Goal: Task Accomplishment & Management: Use online tool/utility

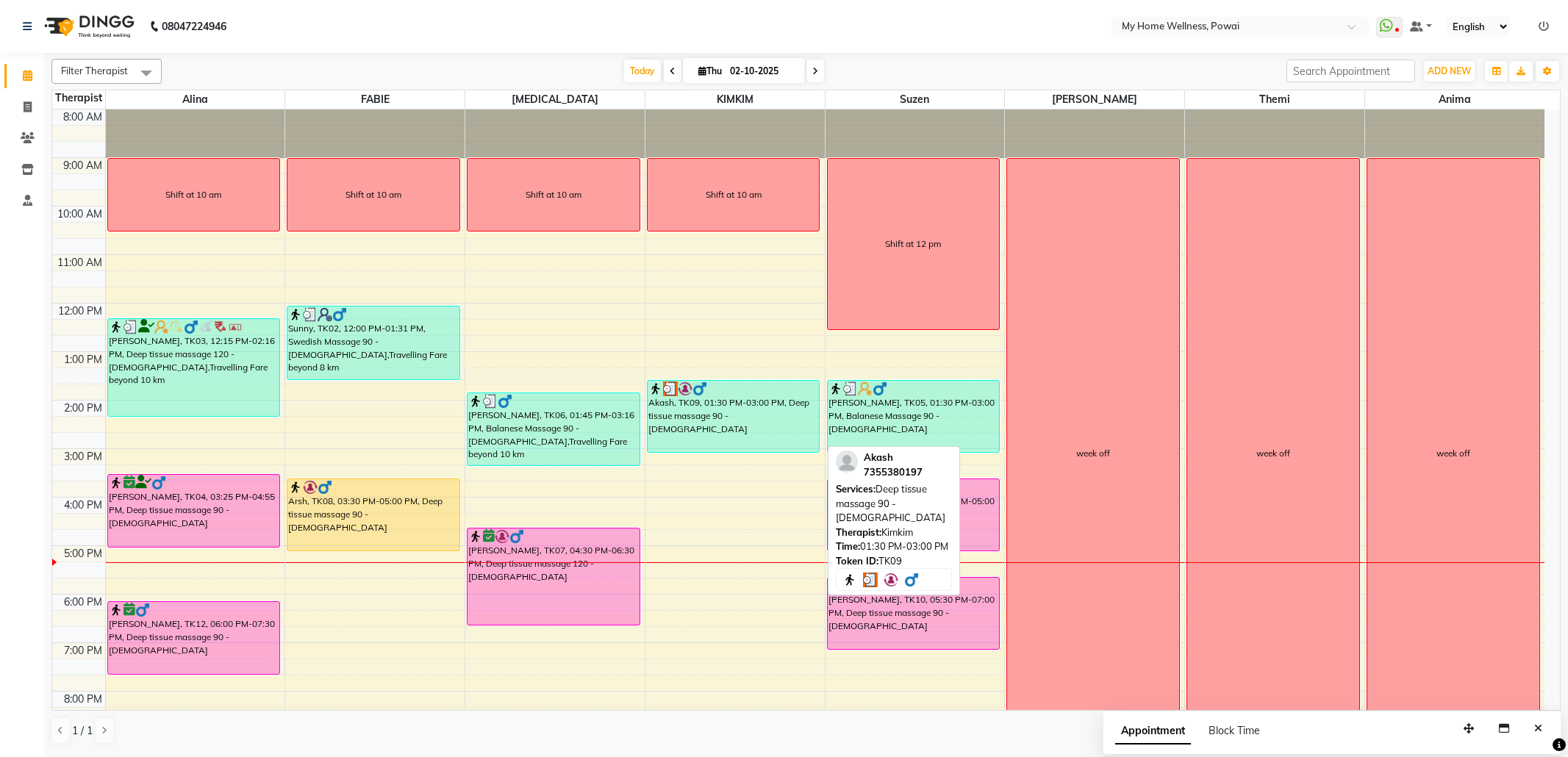
click at [759, 424] on div "Akash, TK09, 01:30 PM-03:00 PM, Deep tissue massage 90 - [DEMOGRAPHIC_DATA]" at bounding box center [734, 416] width 172 height 71
select select "3"
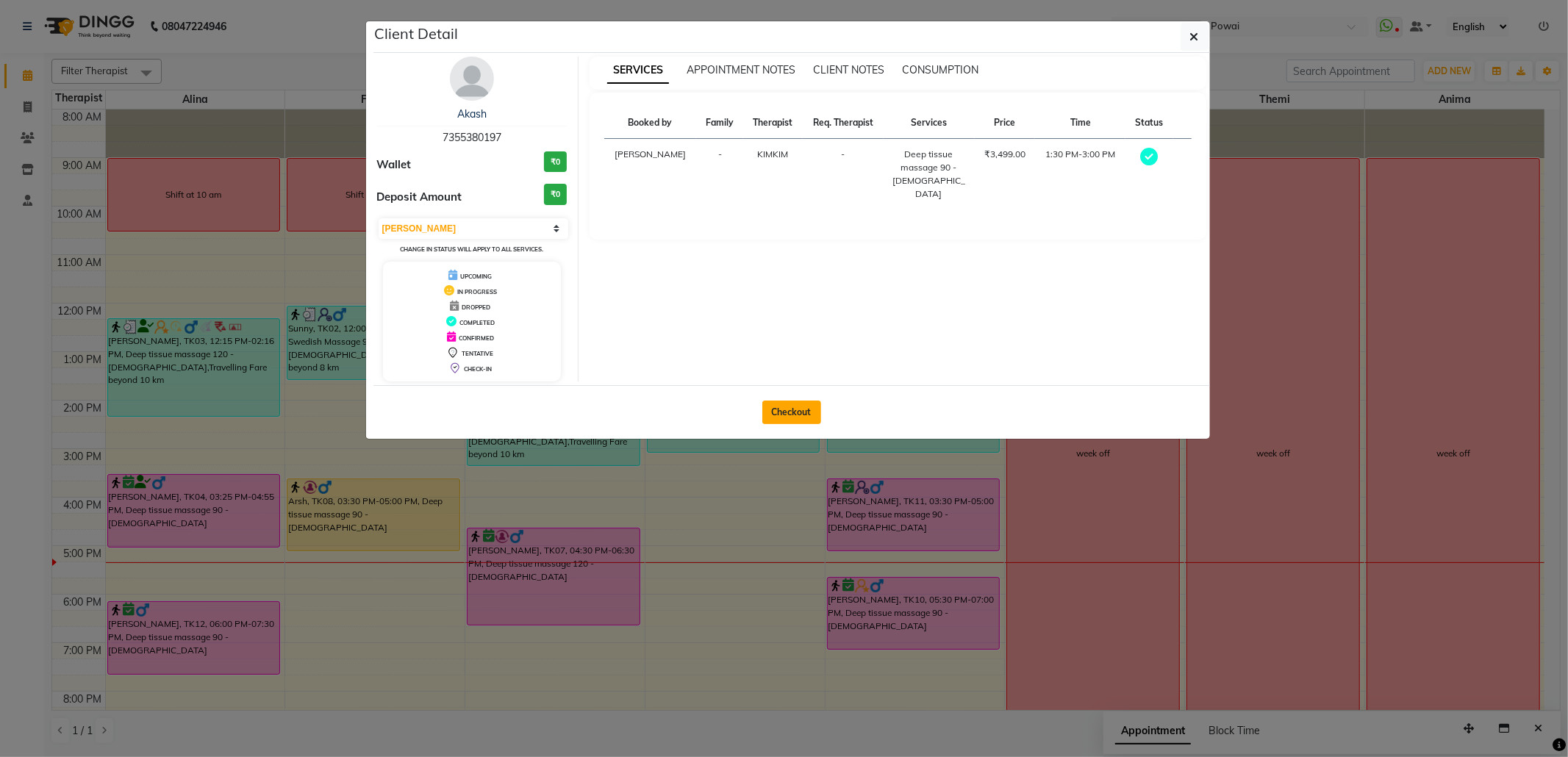
click at [782, 415] on button "Checkout" at bounding box center [792, 412] width 59 height 24
select select "service"
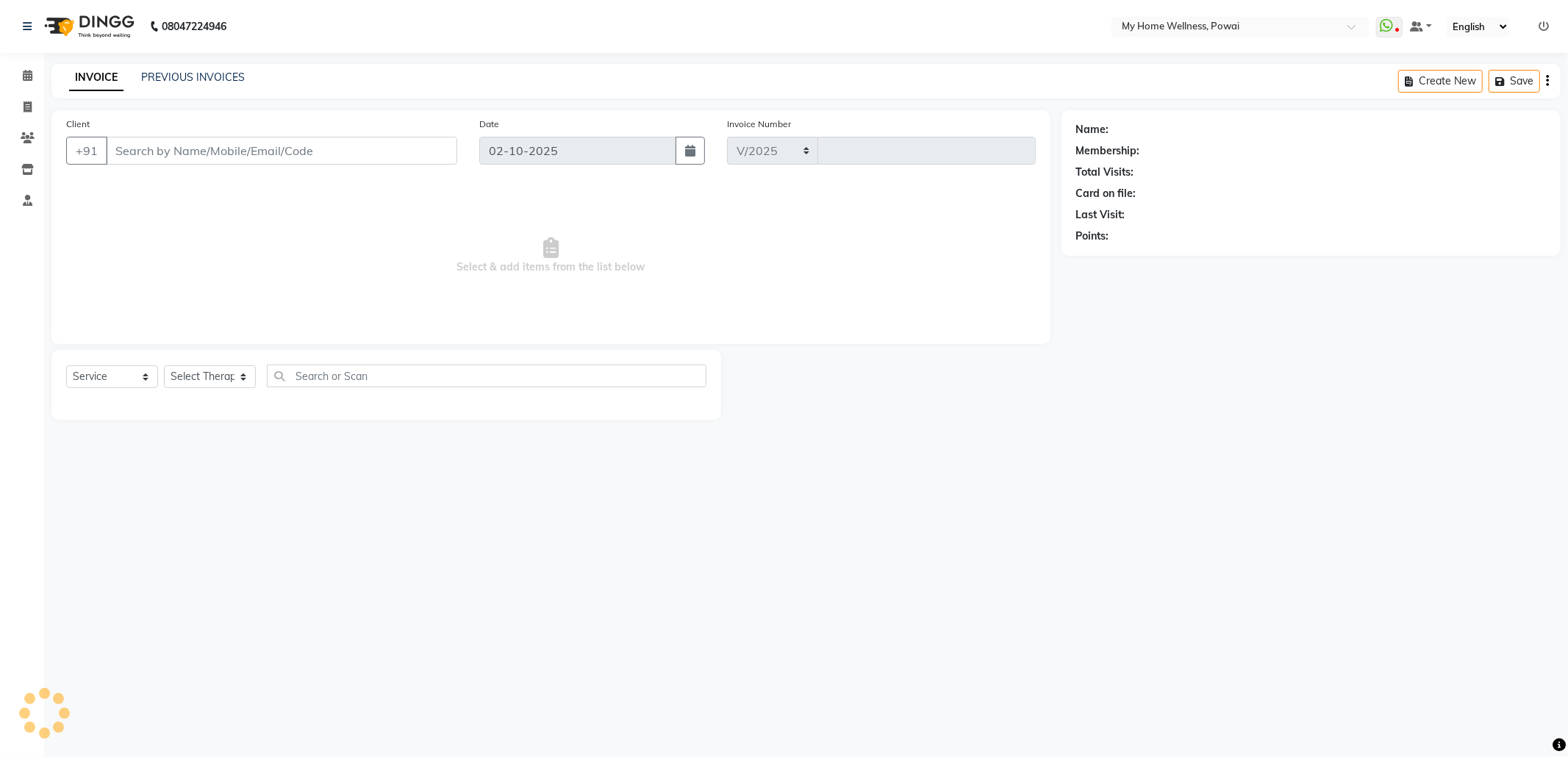
select select "682"
type input "1884"
type input "73******97"
select select "87908"
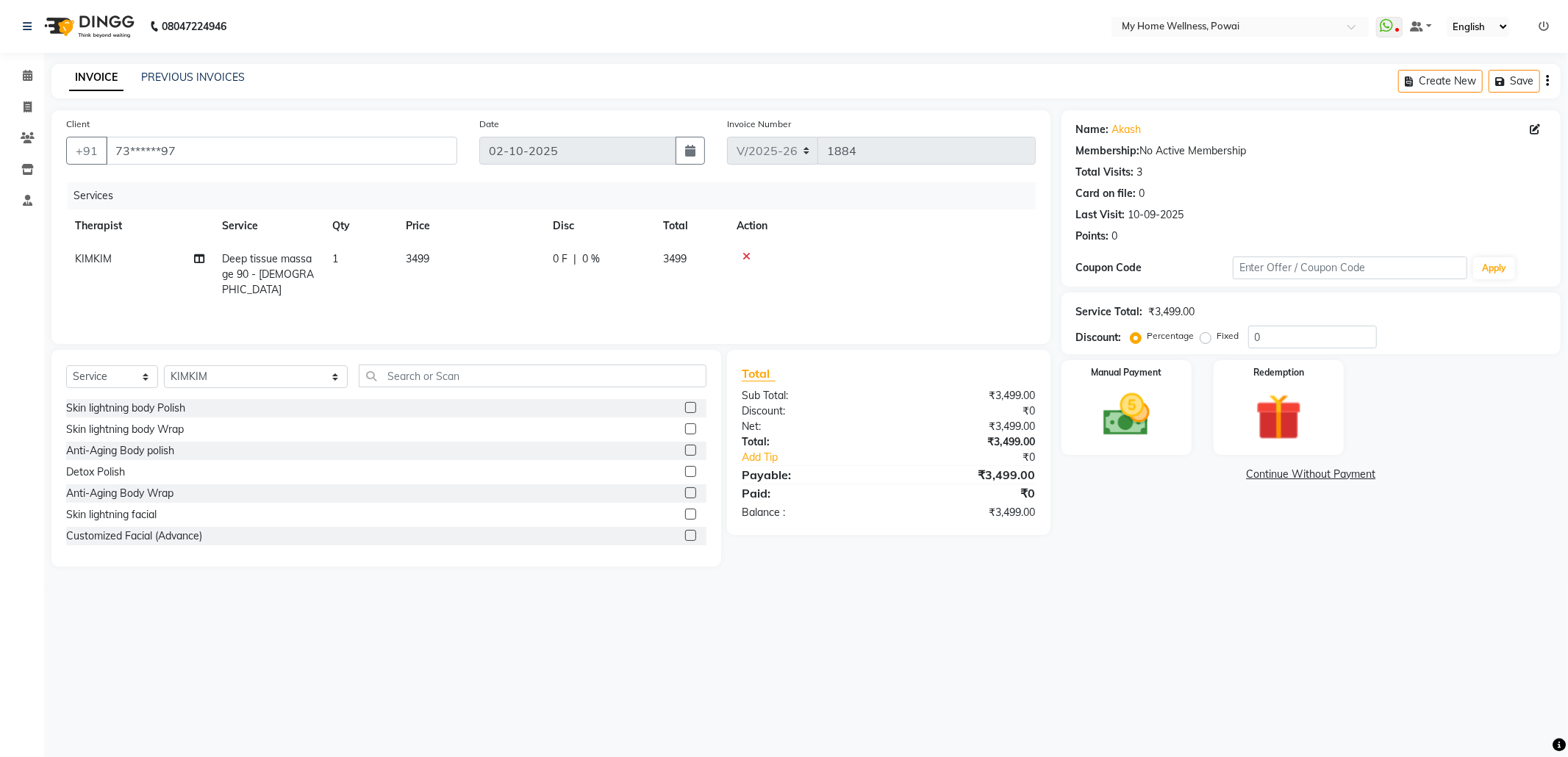
click at [265, 269] on span "Deep tissue massage 90 - [DEMOGRAPHIC_DATA]" at bounding box center [268, 274] width 92 height 44
select select "87908"
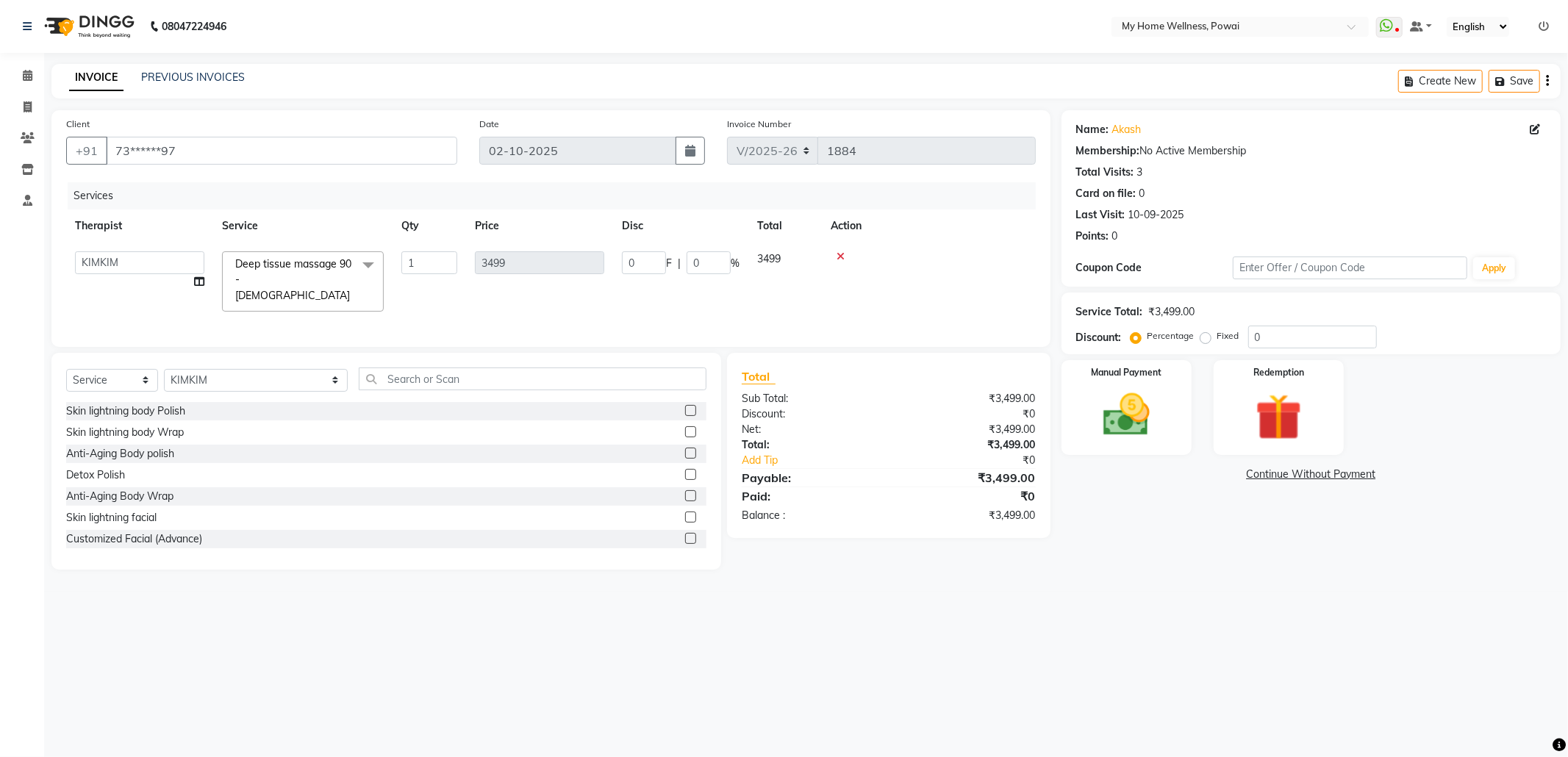
click at [371, 262] on span at bounding box center [369, 265] width 29 height 28
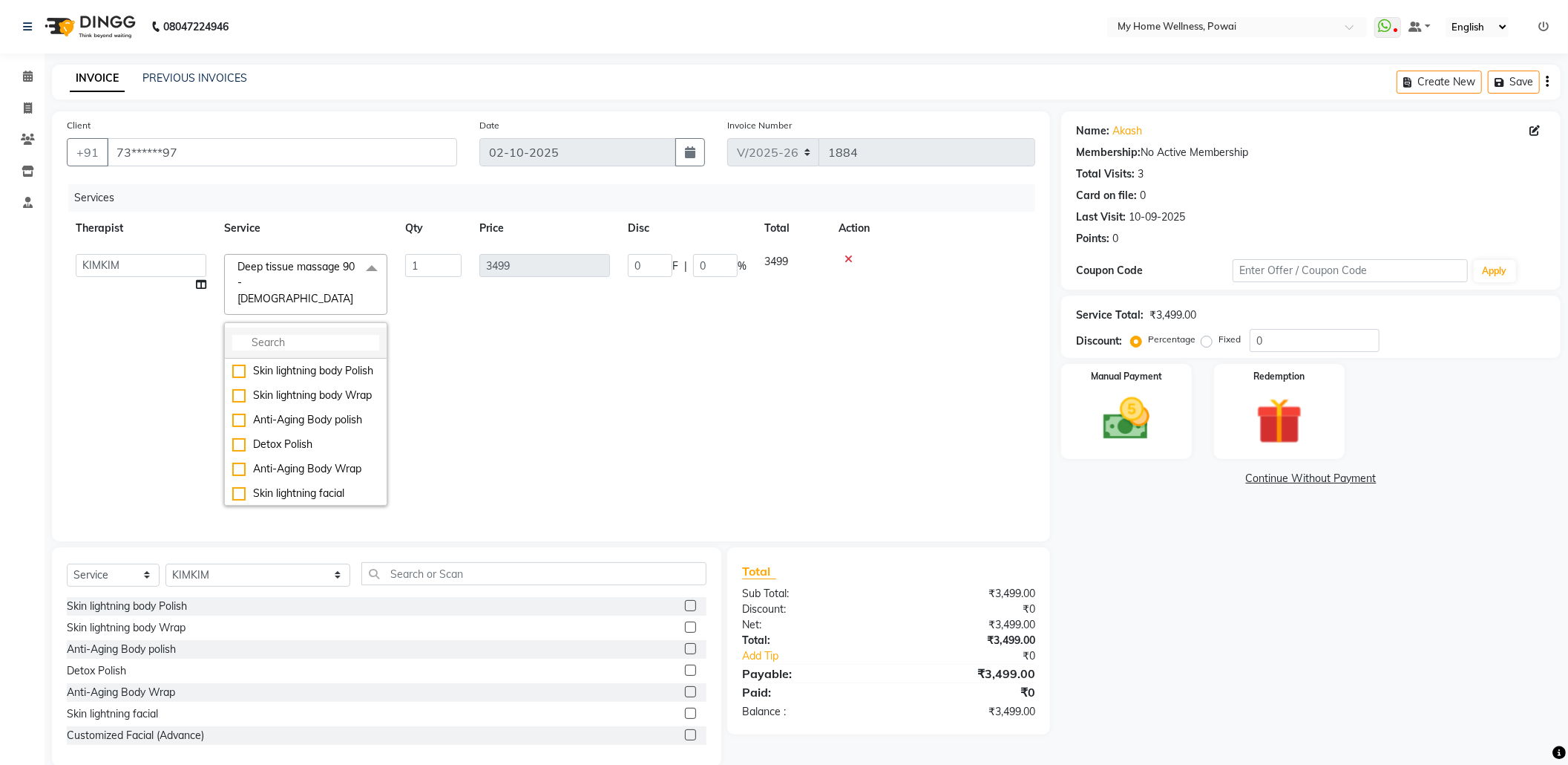
click at [300, 335] on input "multiselect-search" at bounding box center [306, 342] width 147 height 16
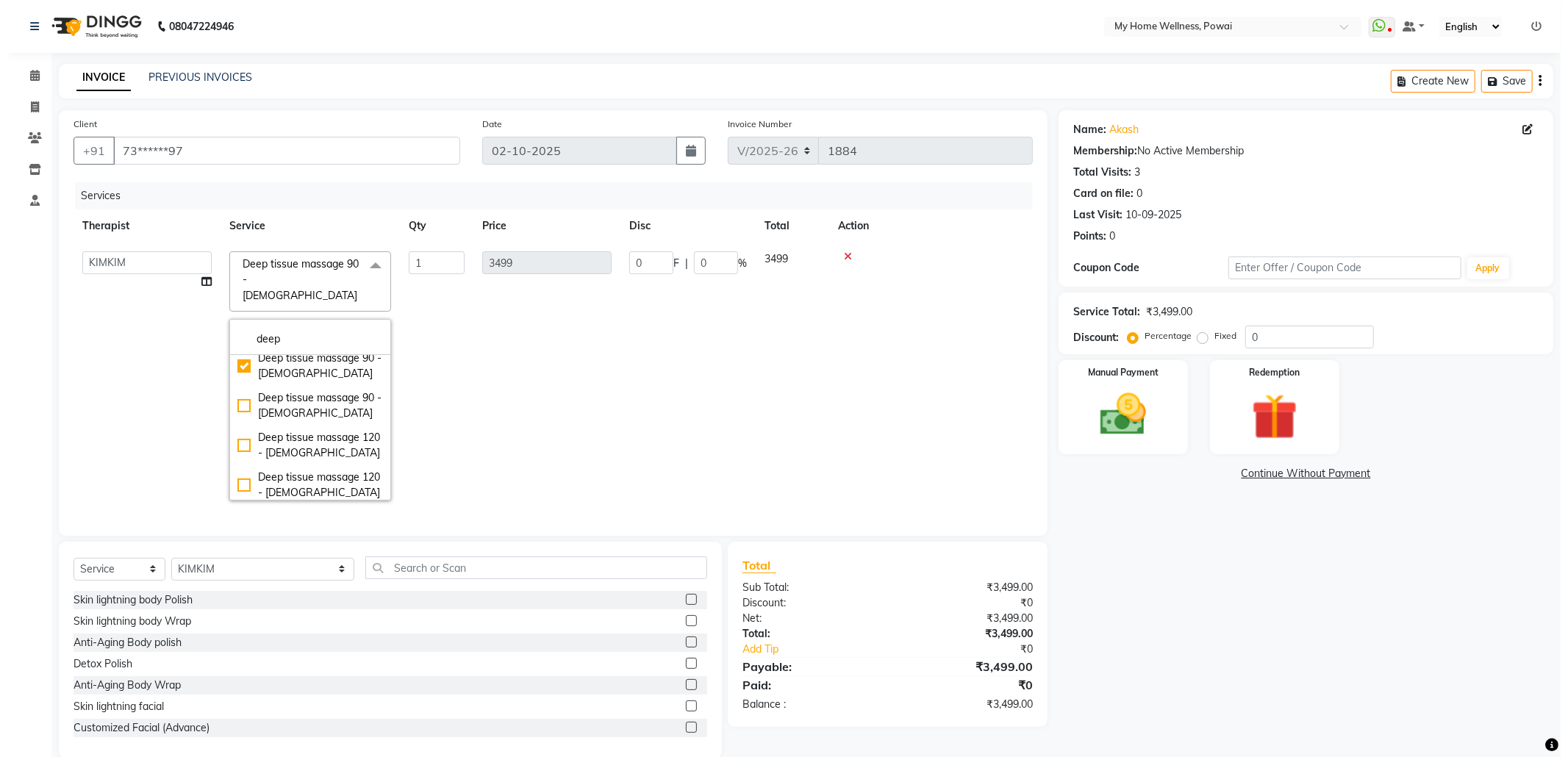
scroll to position [118, 0]
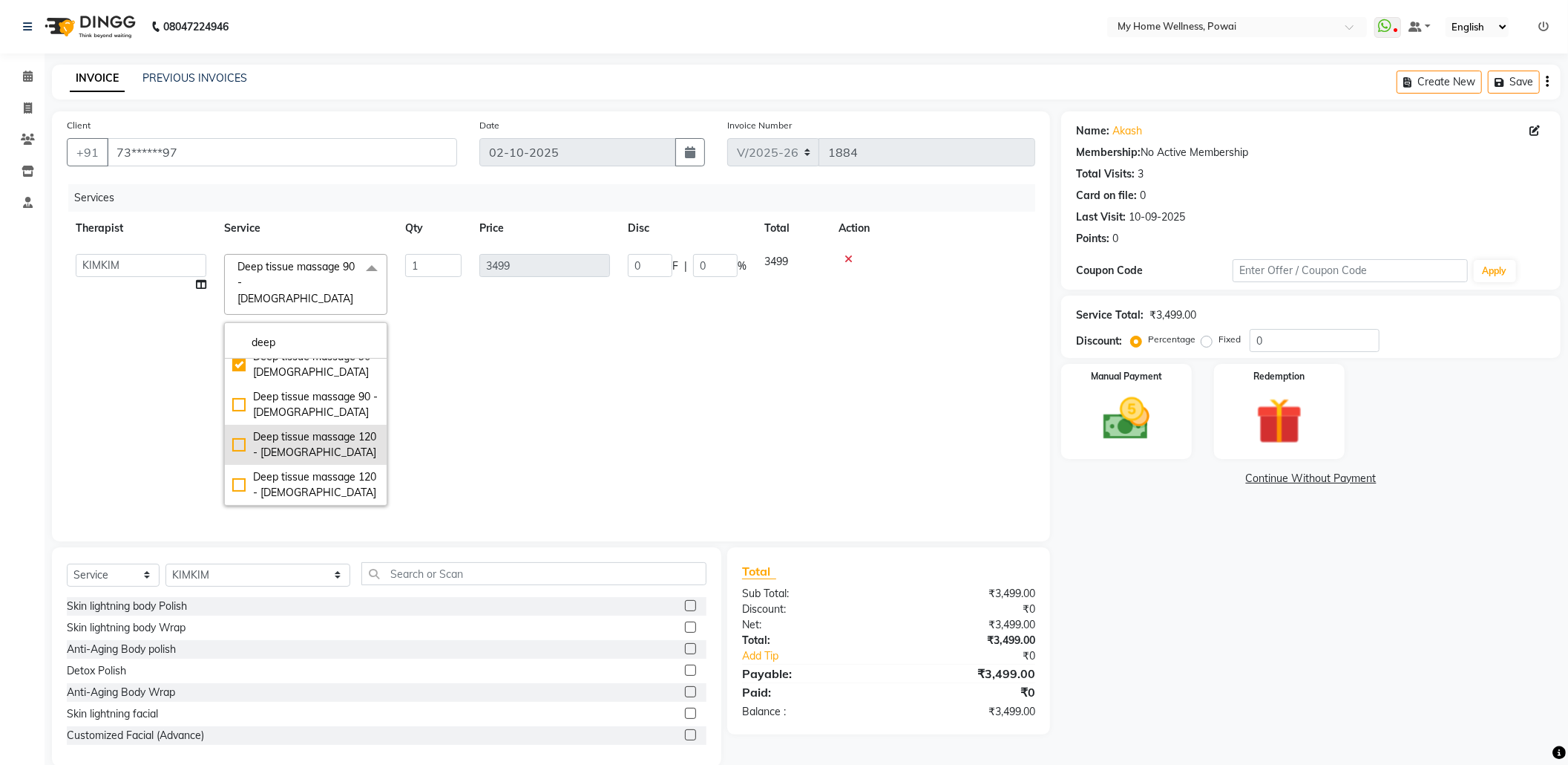
type input "deep"
click at [304, 429] on div "Deep tissue massage 120 - [DEMOGRAPHIC_DATA]" at bounding box center [306, 445] width 147 height 31
checkbox input "false"
checkbox input "true"
type input "4599"
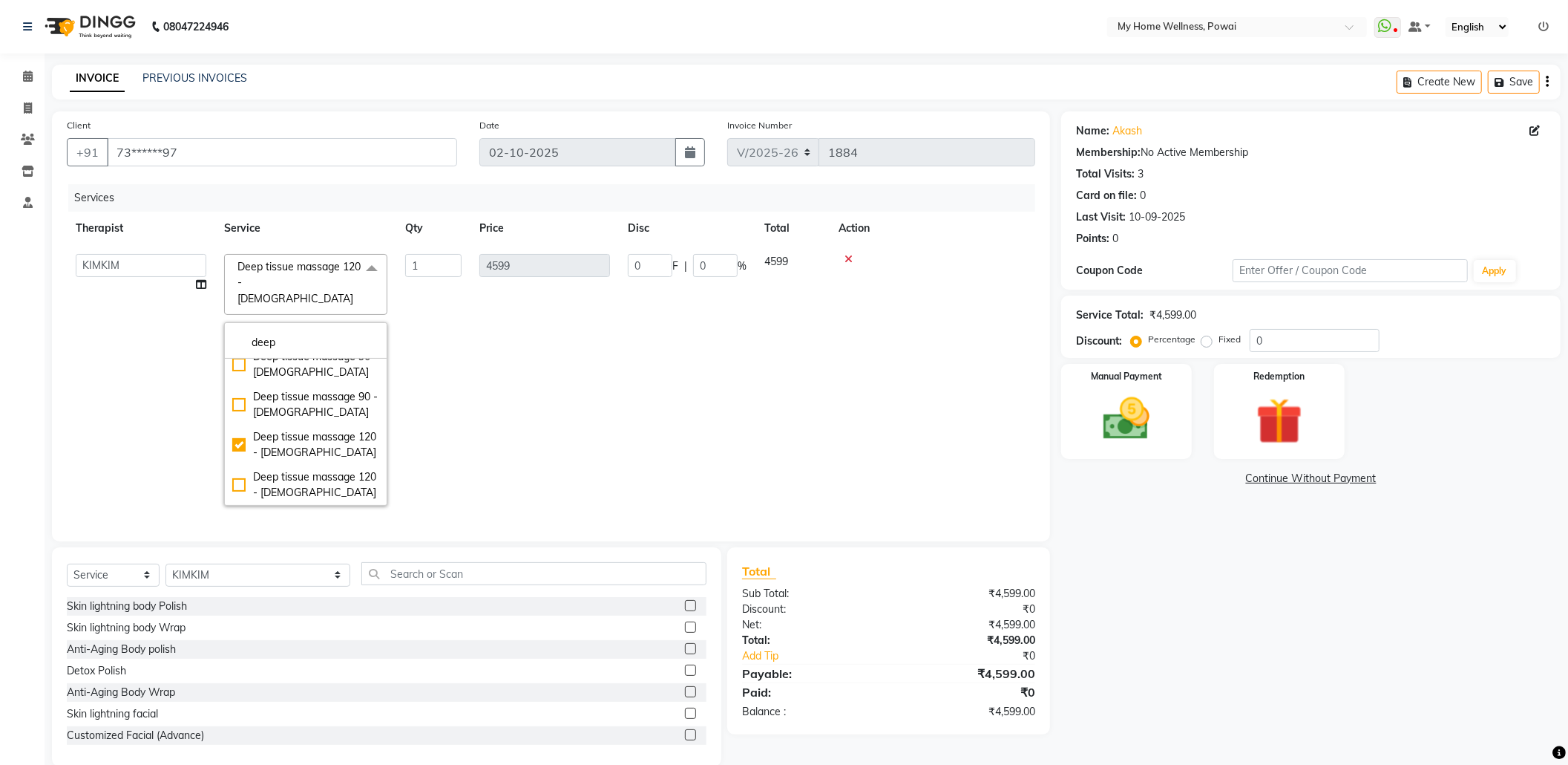
click at [464, 417] on td "1" at bounding box center [434, 380] width 74 height 270
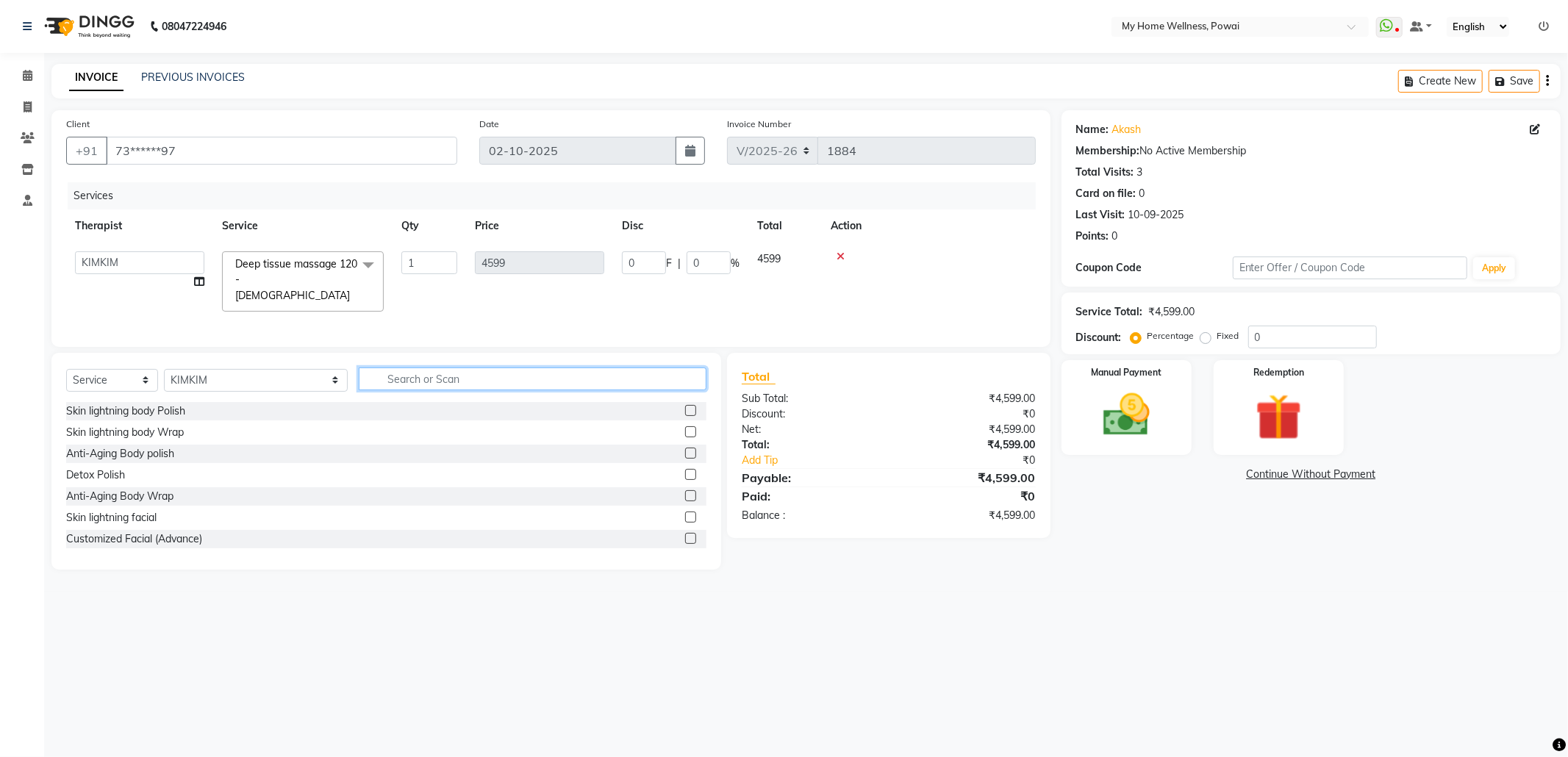
click at [438, 373] on input "text" at bounding box center [533, 379] width 348 height 23
type input "tr"
click at [691, 452] on label at bounding box center [690, 452] width 11 height 11
click at [691, 452] on input "checkbox" at bounding box center [690, 454] width 10 height 10
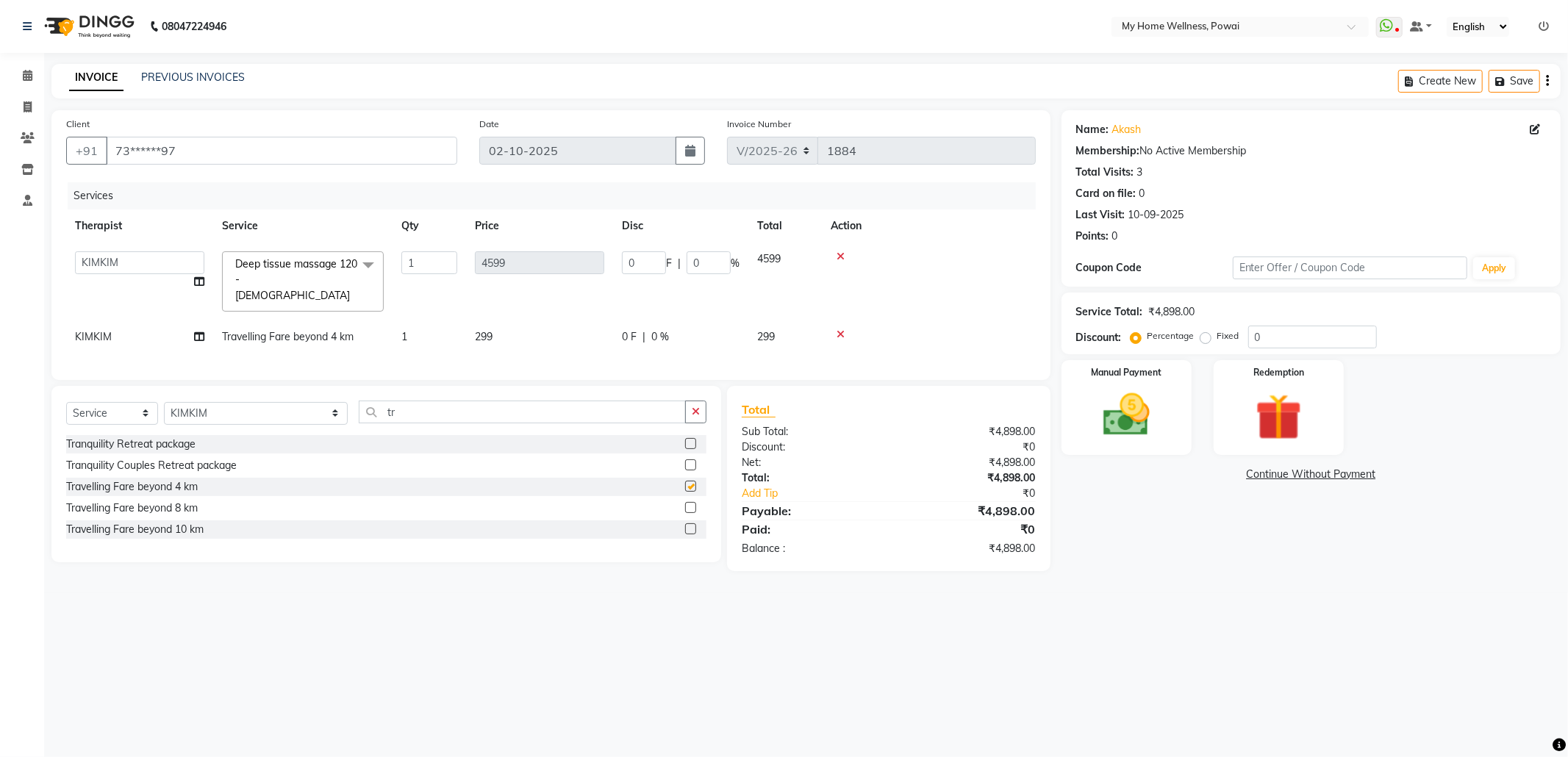
checkbox input "false"
click at [659, 268] on input "0" at bounding box center [644, 263] width 44 height 23
type input "0198"
click at [796, 417] on div "Total" at bounding box center [889, 409] width 294 height 18
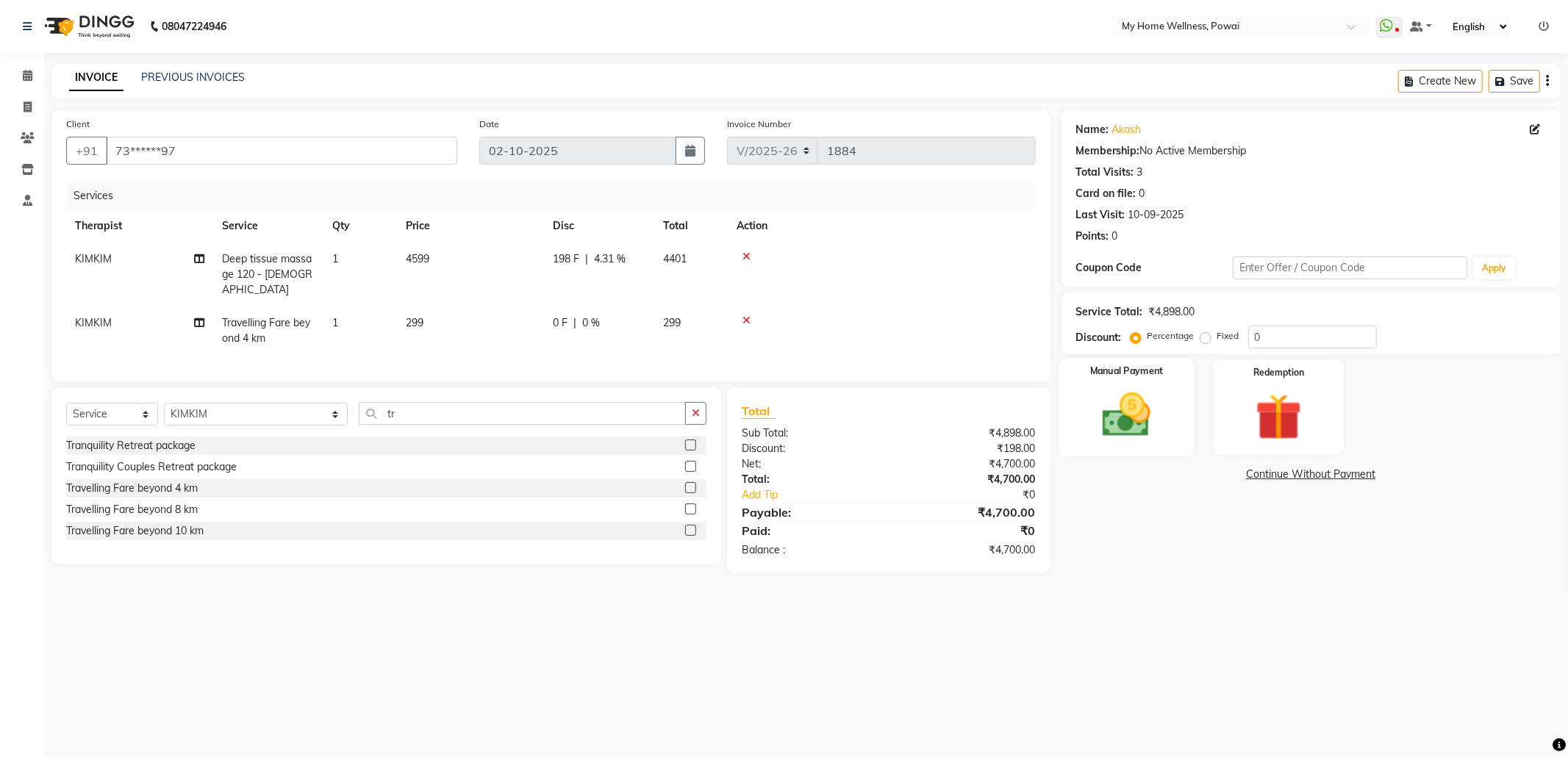
click at [1174, 426] on div "Manual Payment" at bounding box center [1127, 407] width 136 height 99
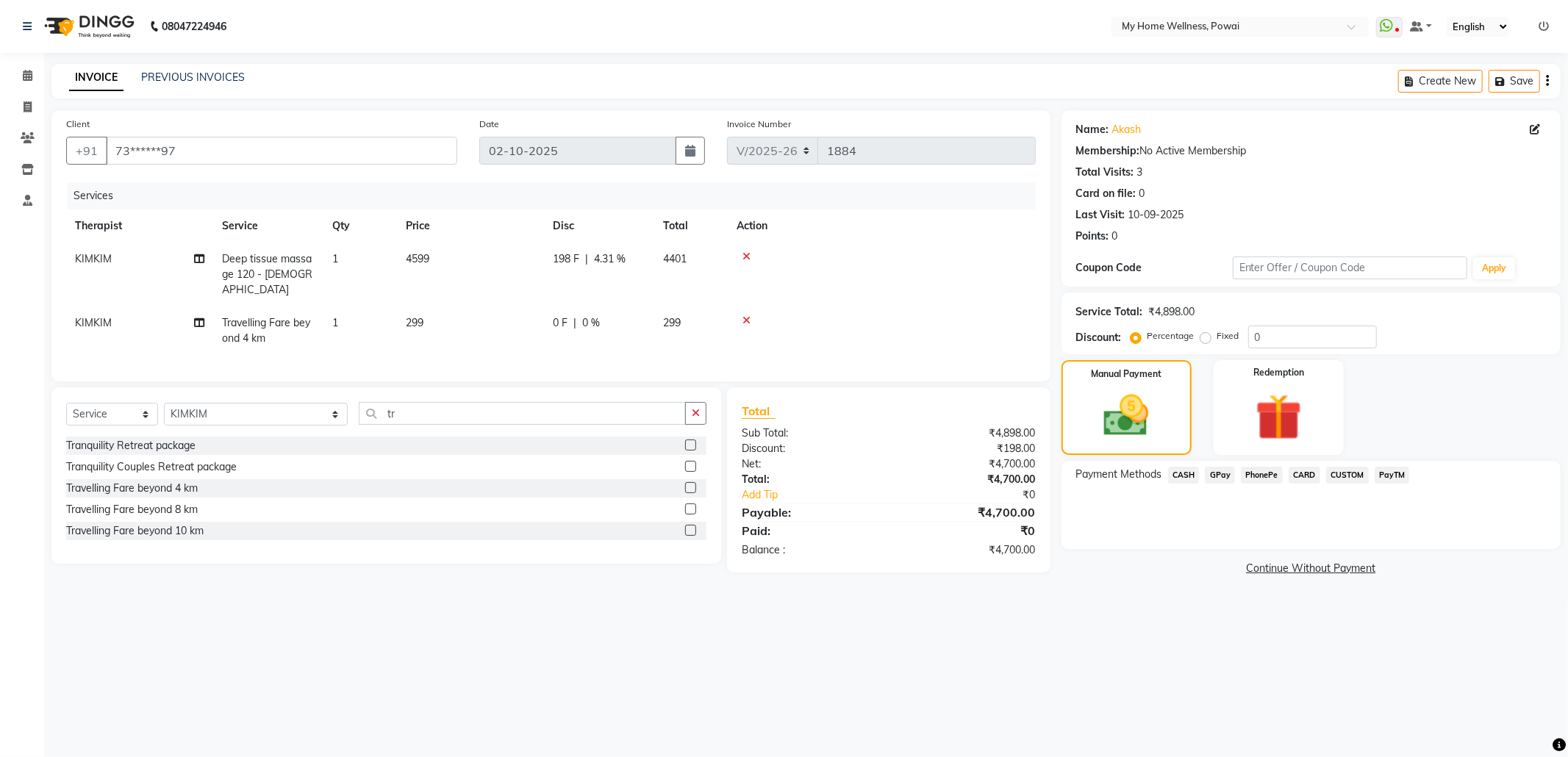
click at [1195, 474] on span "CASH" at bounding box center [1184, 474] width 32 height 17
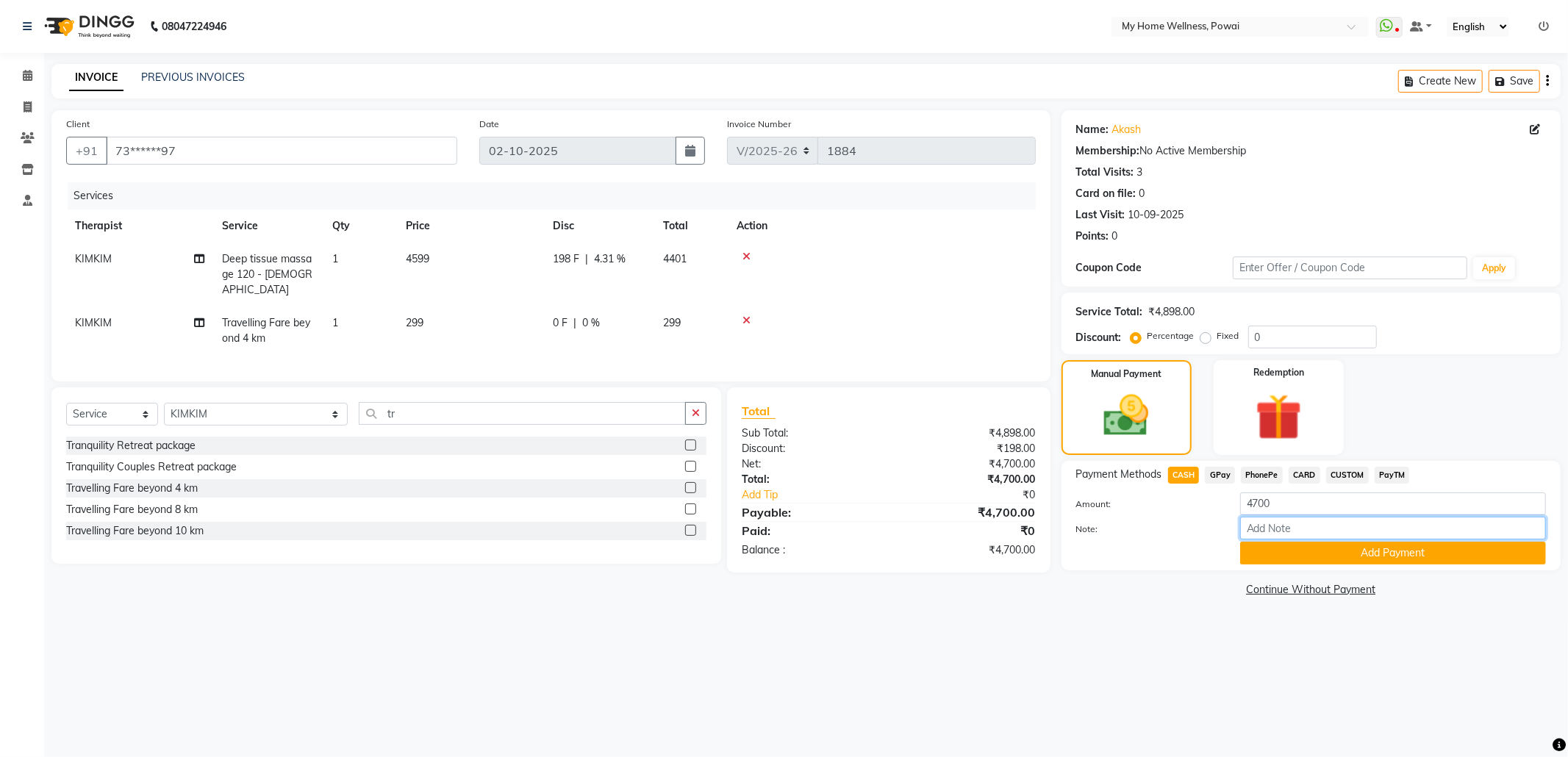
click at [1289, 539] on input "Note:" at bounding box center [1393, 528] width 306 height 23
type input "kimkim"
click at [1302, 547] on button "Add Payment" at bounding box center [1393, 553] width 306 height 23
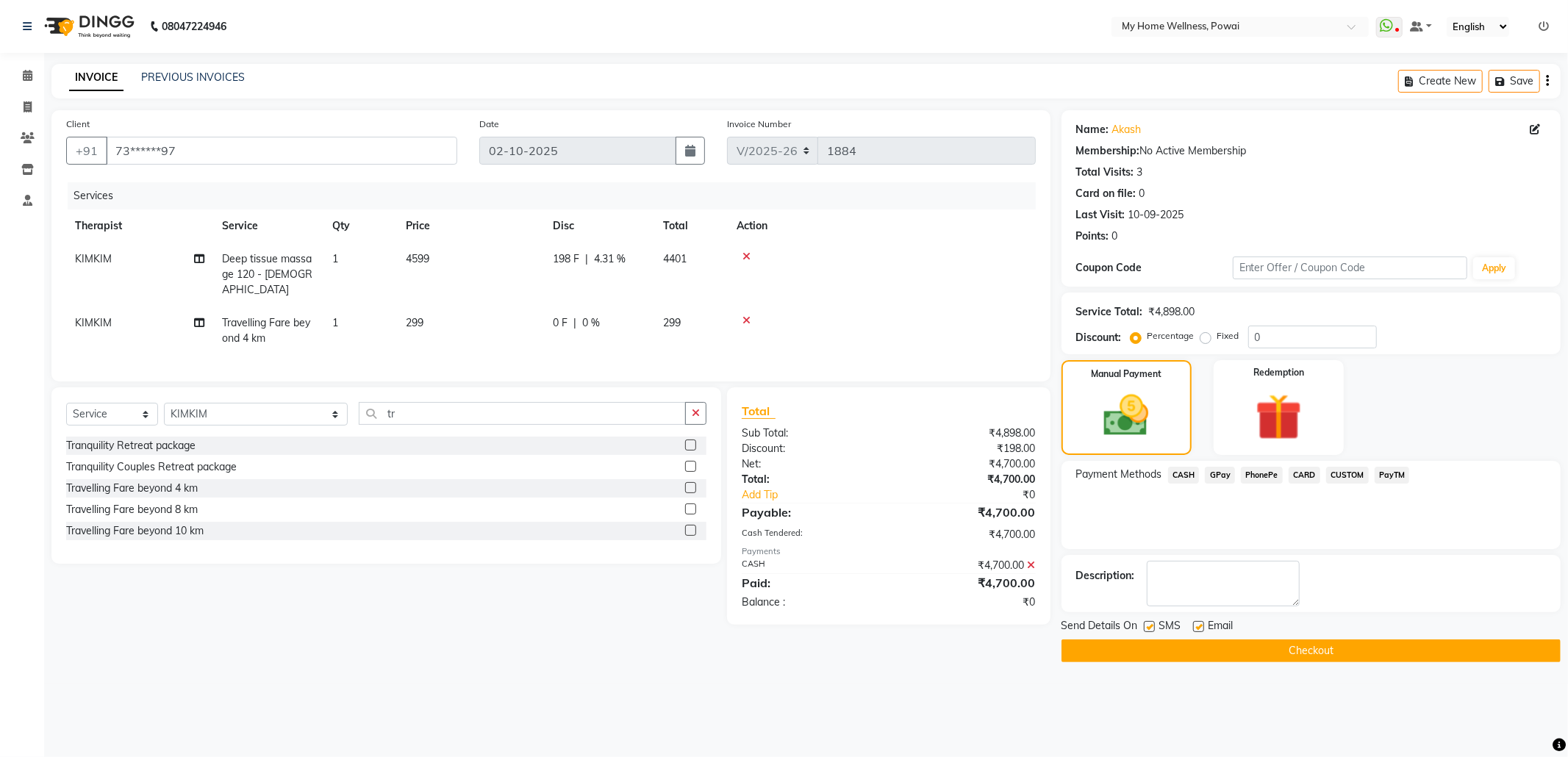
click at [1222, 653] on button "Checkout" at bounding box center [1311, 651] width 499 height 23
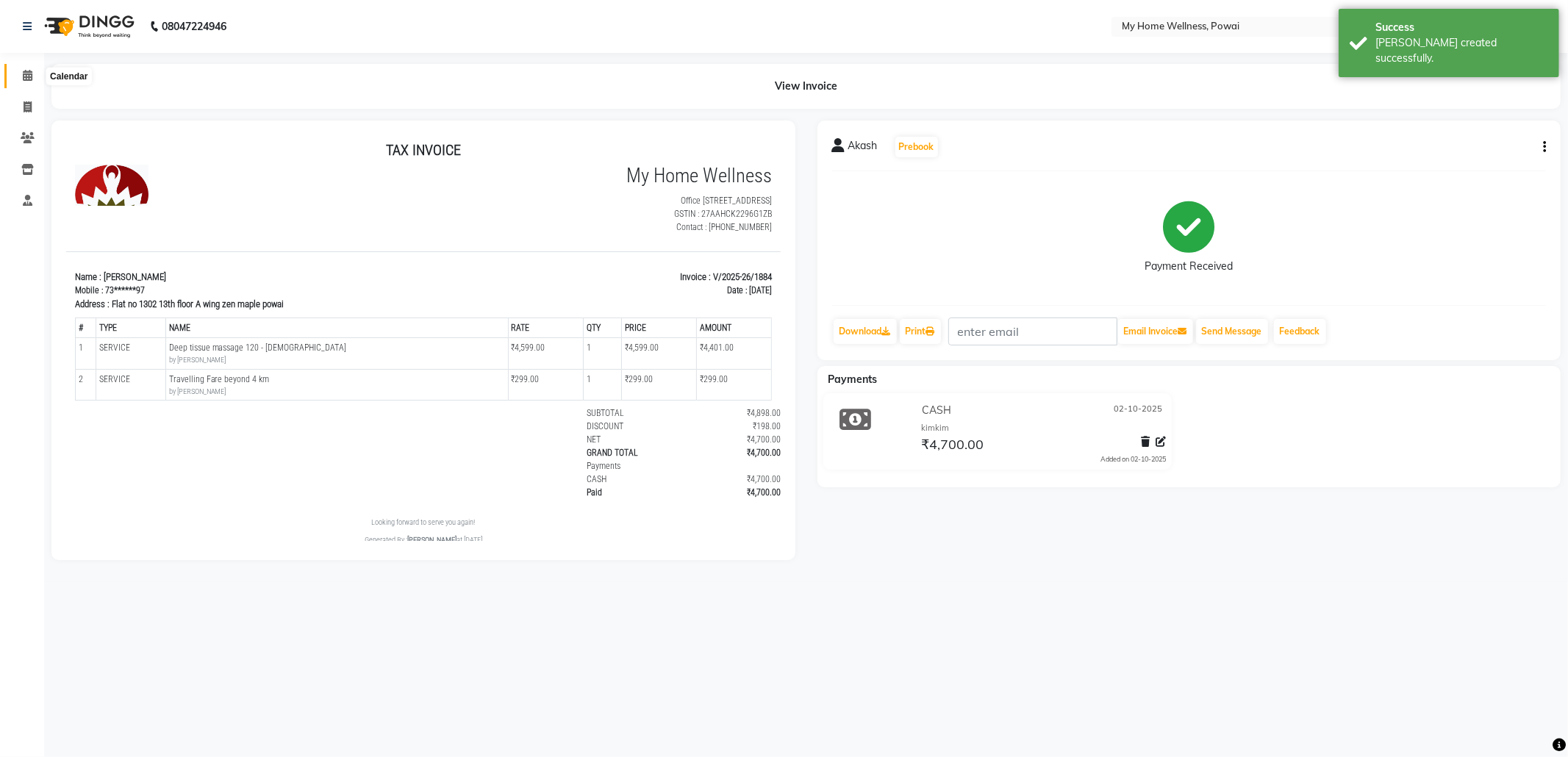
click at [33, 75] on span at bounding box center [27, 76] width 25 height 17
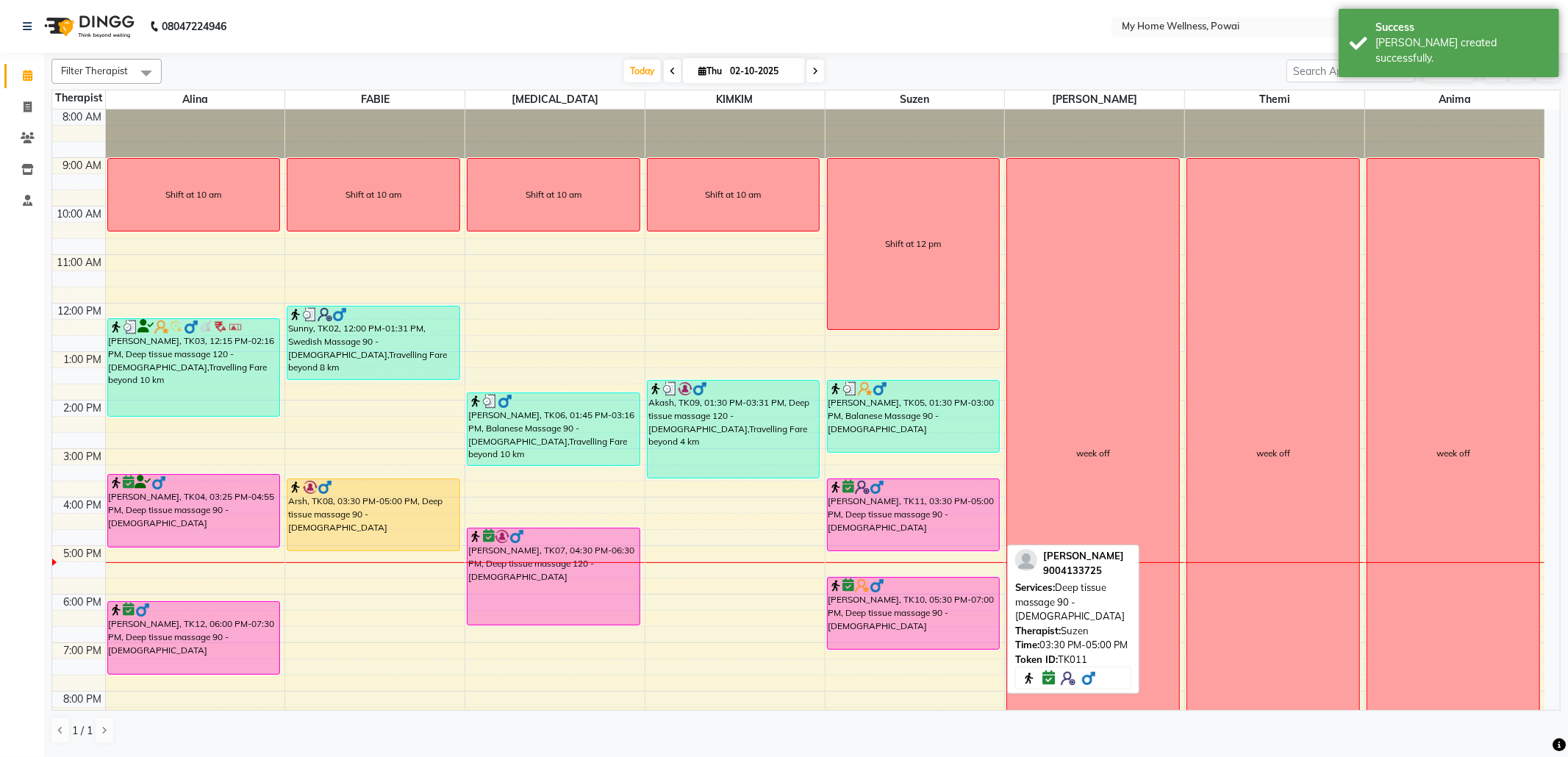
click at [949, 510] on div "[PERSON_NAME], TK11, 03:30 PM-05:00 PM, Deep tissue massage 90 - [DEMOGRAPHIC_D…" at bounding box center [914, 514] width 172 height 71
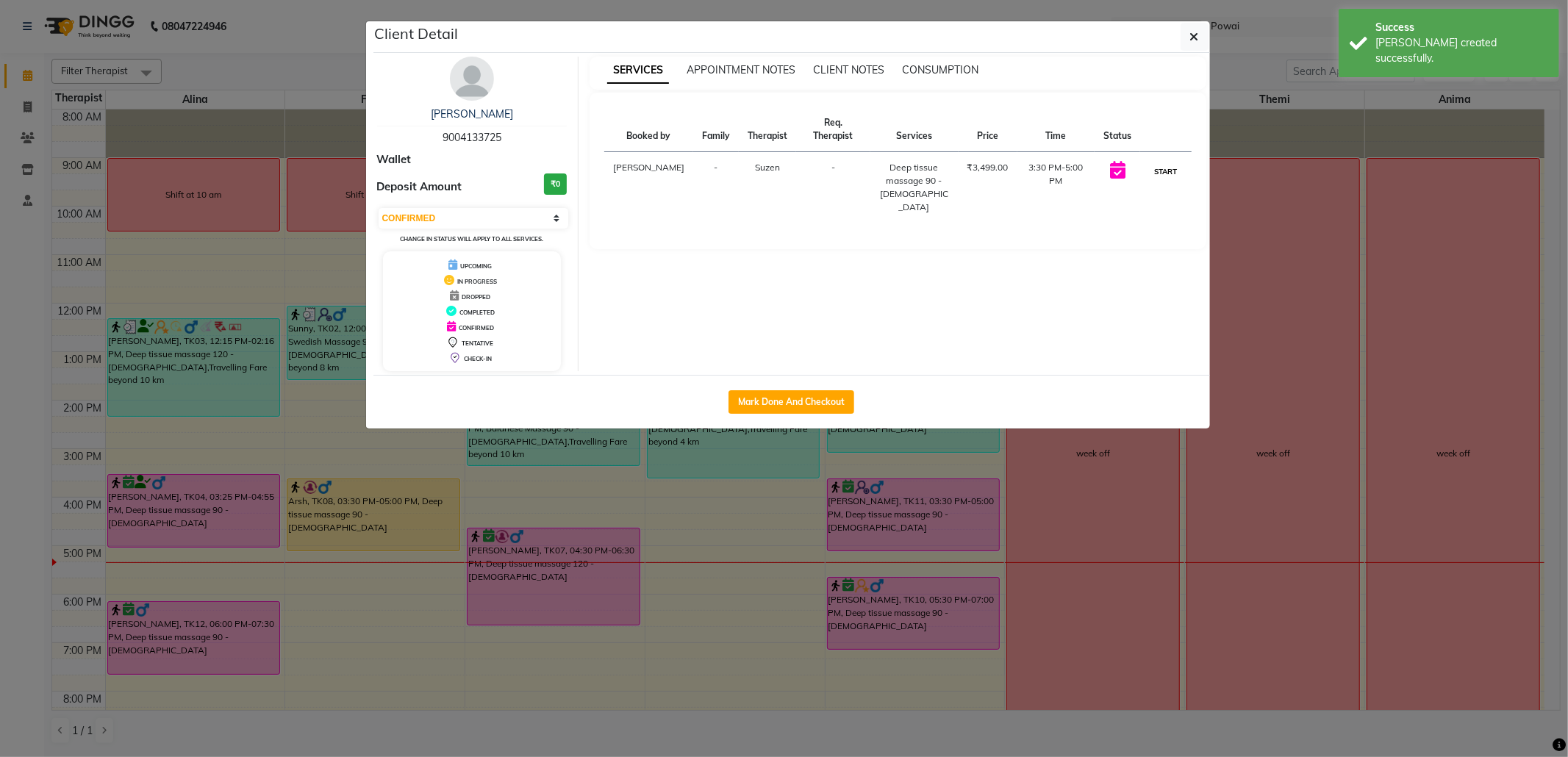
click at [1169, 168] on button "START" at bounding box center [1165, 171] width 30 height 18
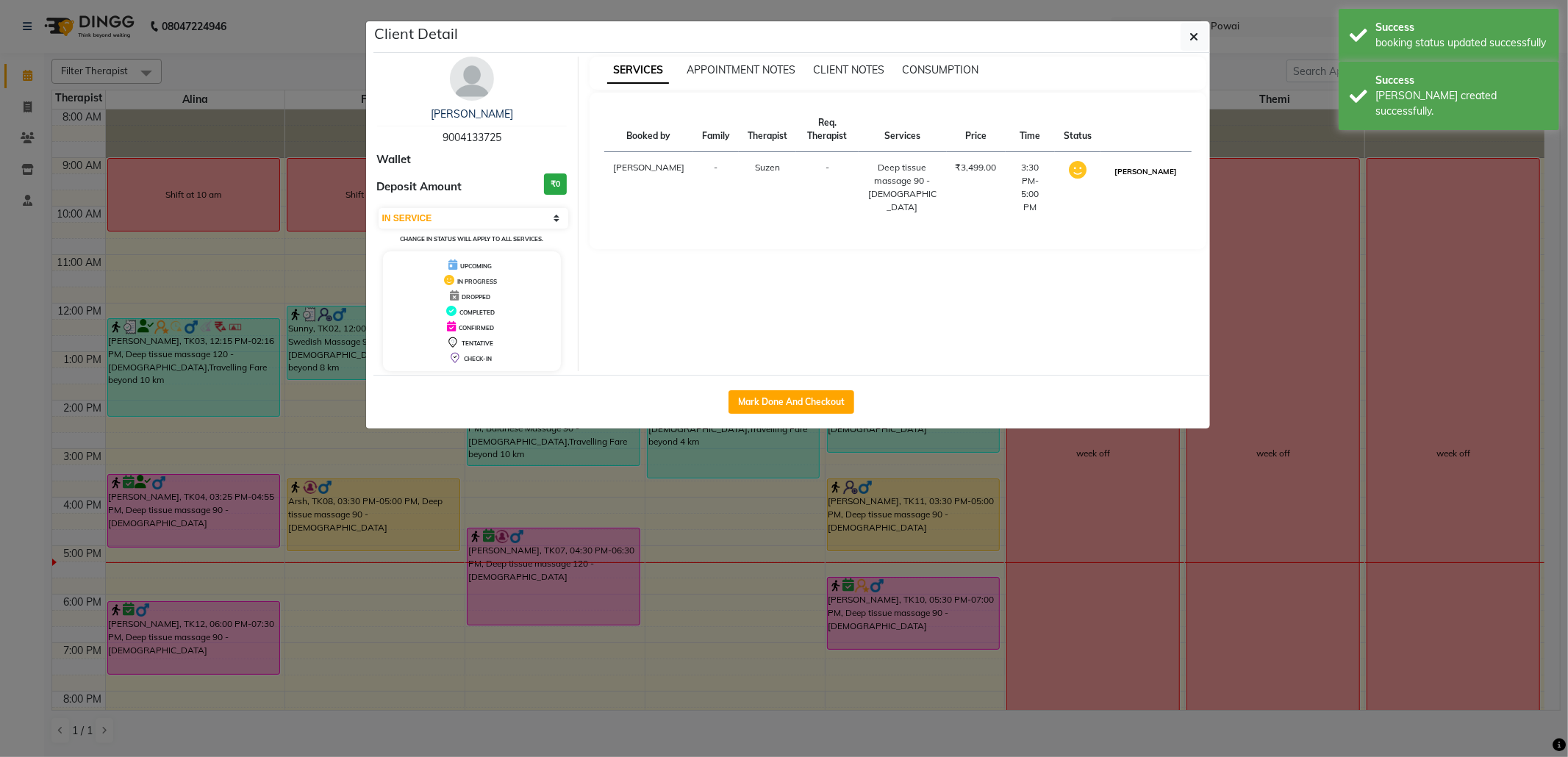
click at [1165, 180] on button "[PERSON_NAME]" at bounding box center [1146, 171] width 69 height 18
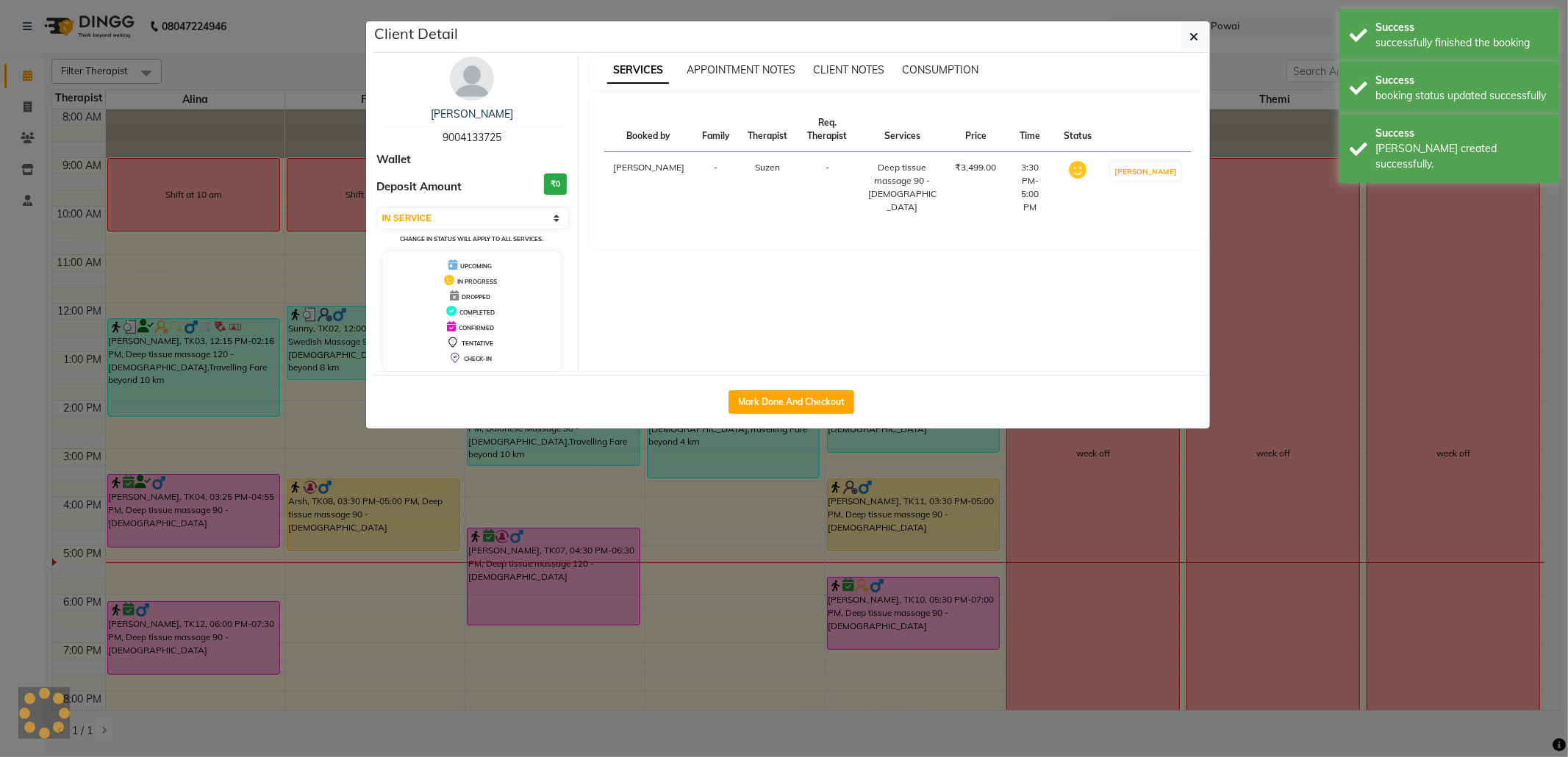
select select "3"
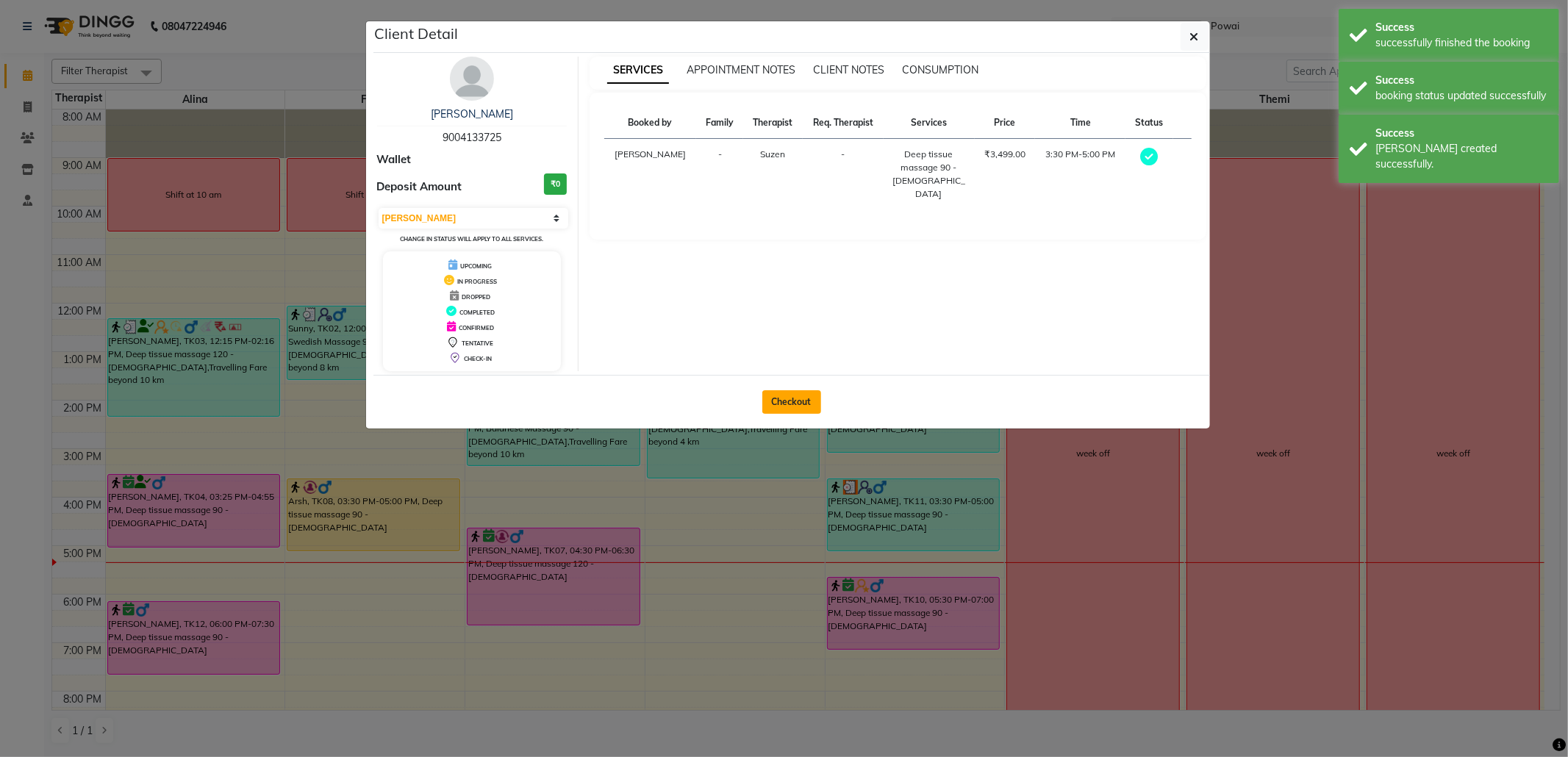
click at [782, 397] on button "Checkout" at bounding box center [792, 402] width 59 height 24
select select "682"
select select "service"
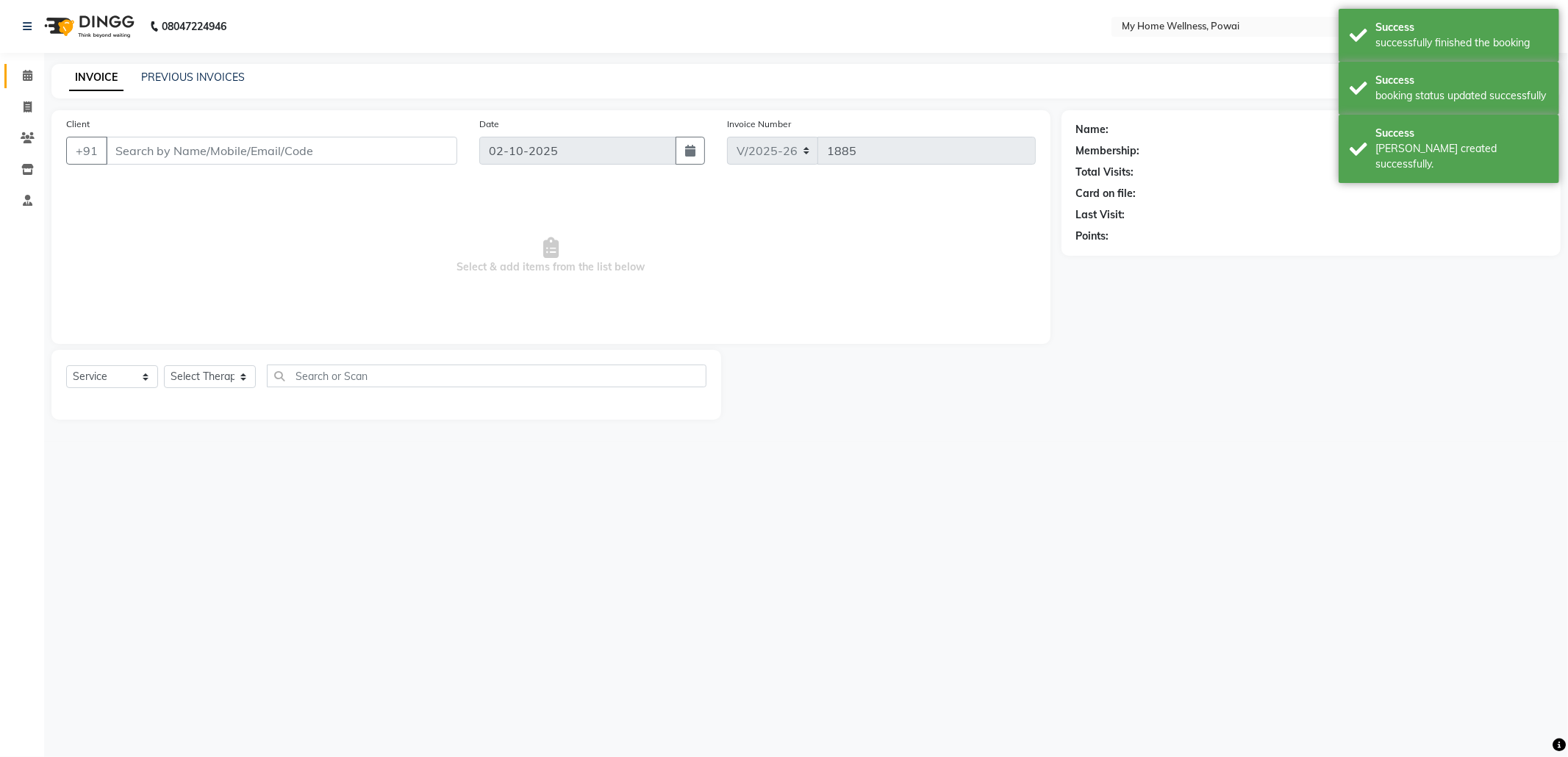
type input "90******25"
select select "29657"
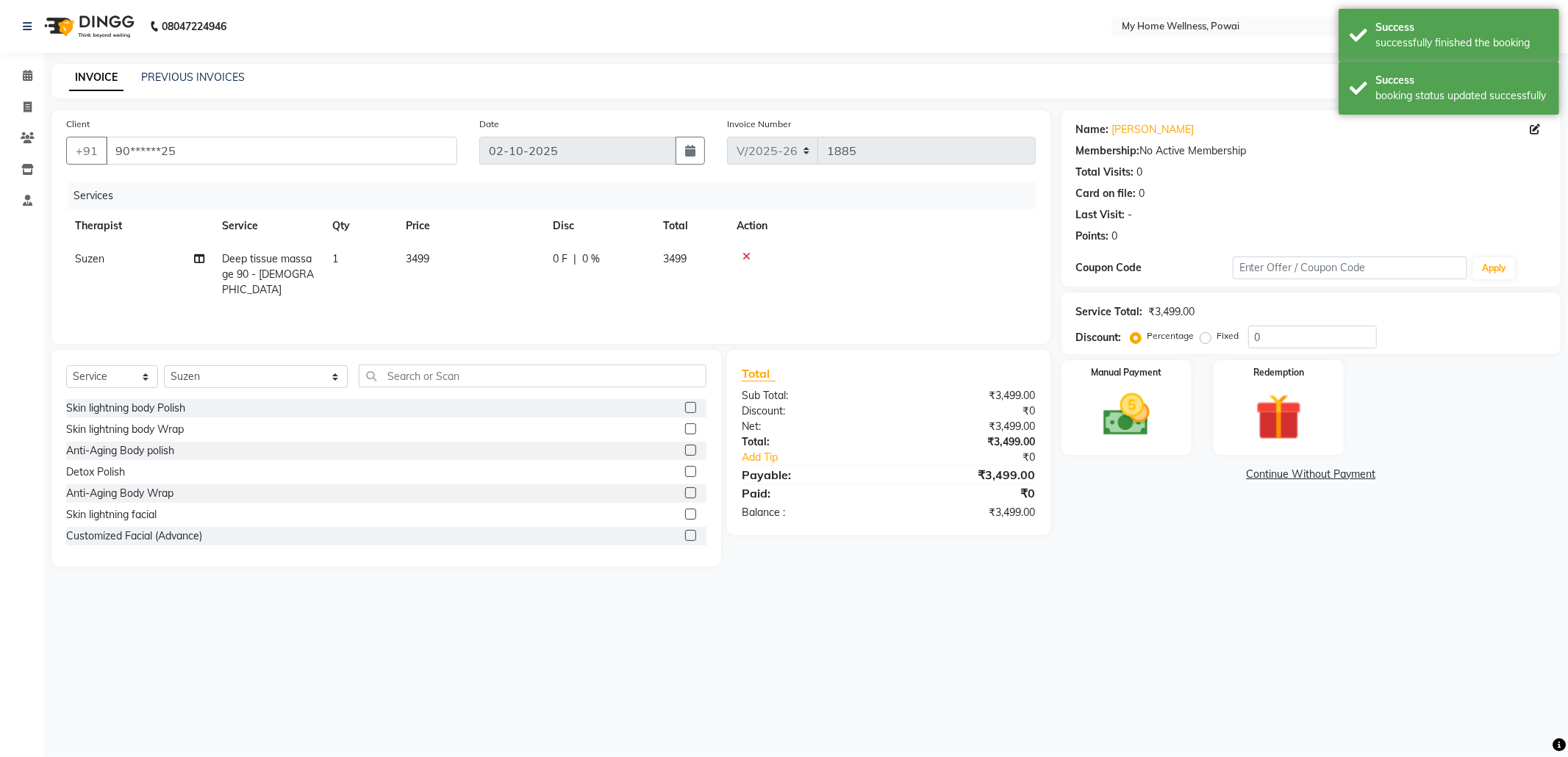
click at [277, 272] on span "Deep tissue massage 90 - [DEMOGRAPHIC_DATA]" at bounding box center [268, 274] width 92 height 44
select select "29657"
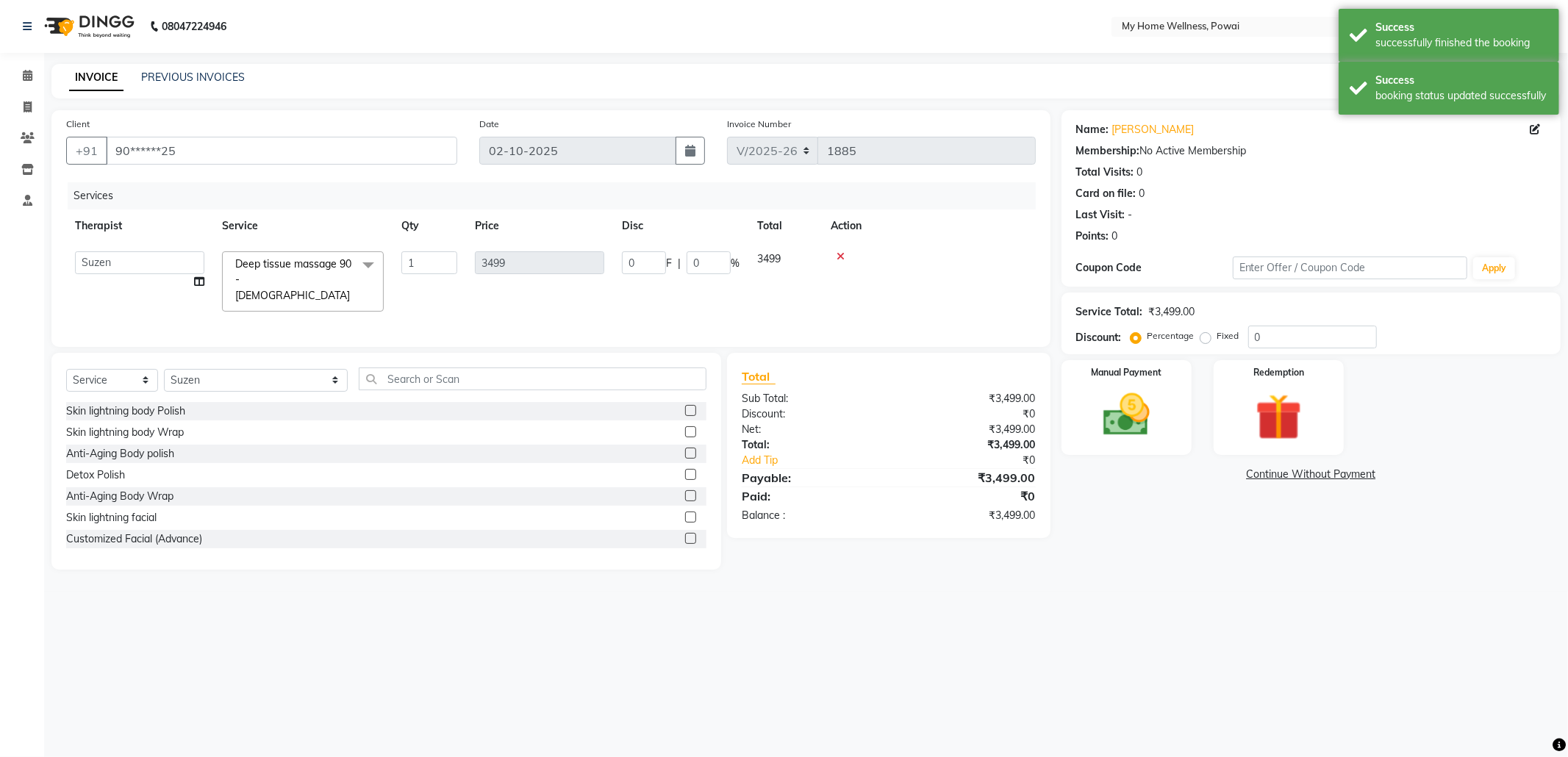
click at [372, 265] on span at bounding box center [369, 265] width 29 height 28
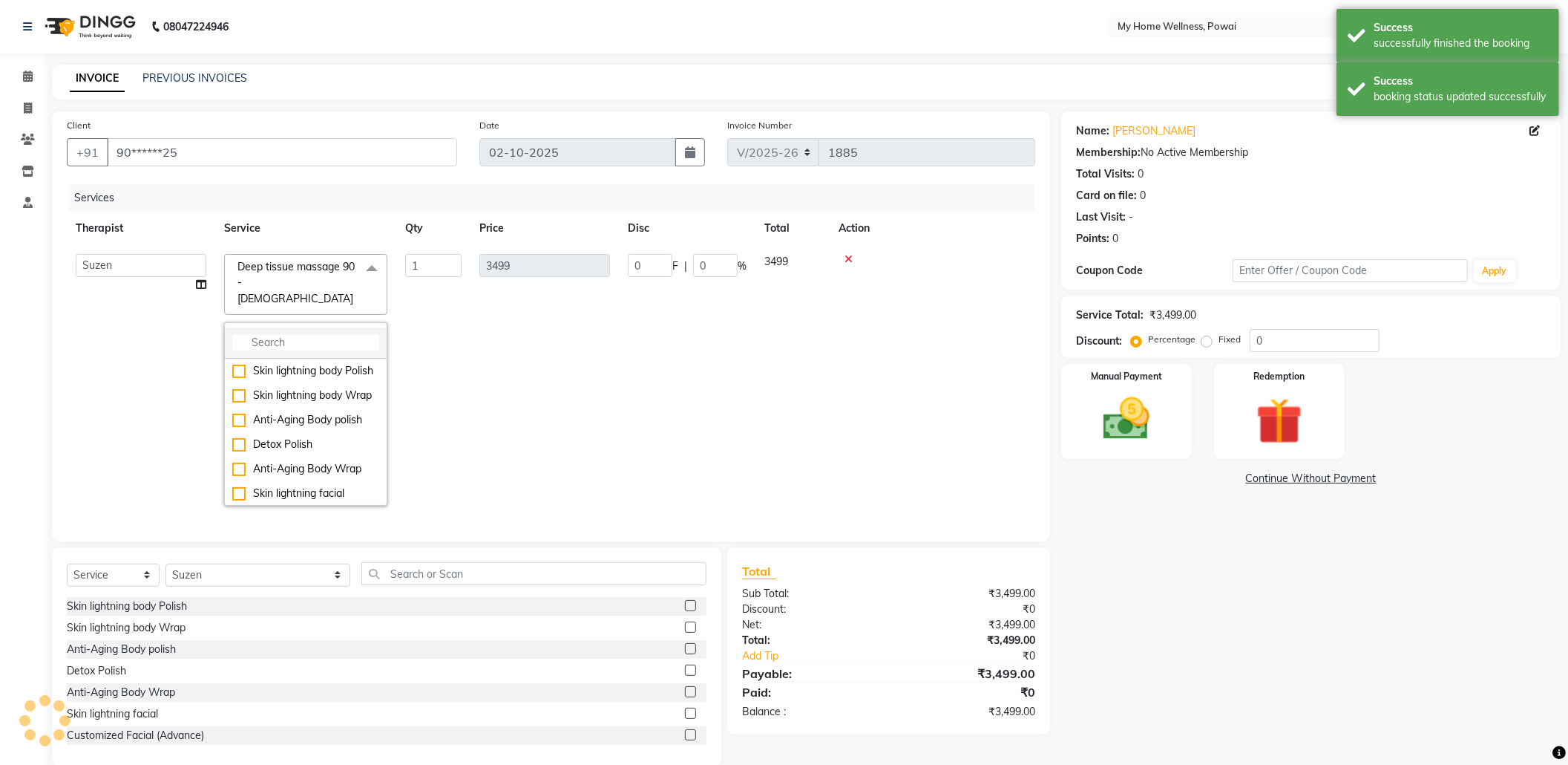
click at [273, 328] on li at bounding box center [306, 343] width 162 height 31
click at [271, 335] on input "multiselect-search" at bounding box center [306, 342] width 147 height 16
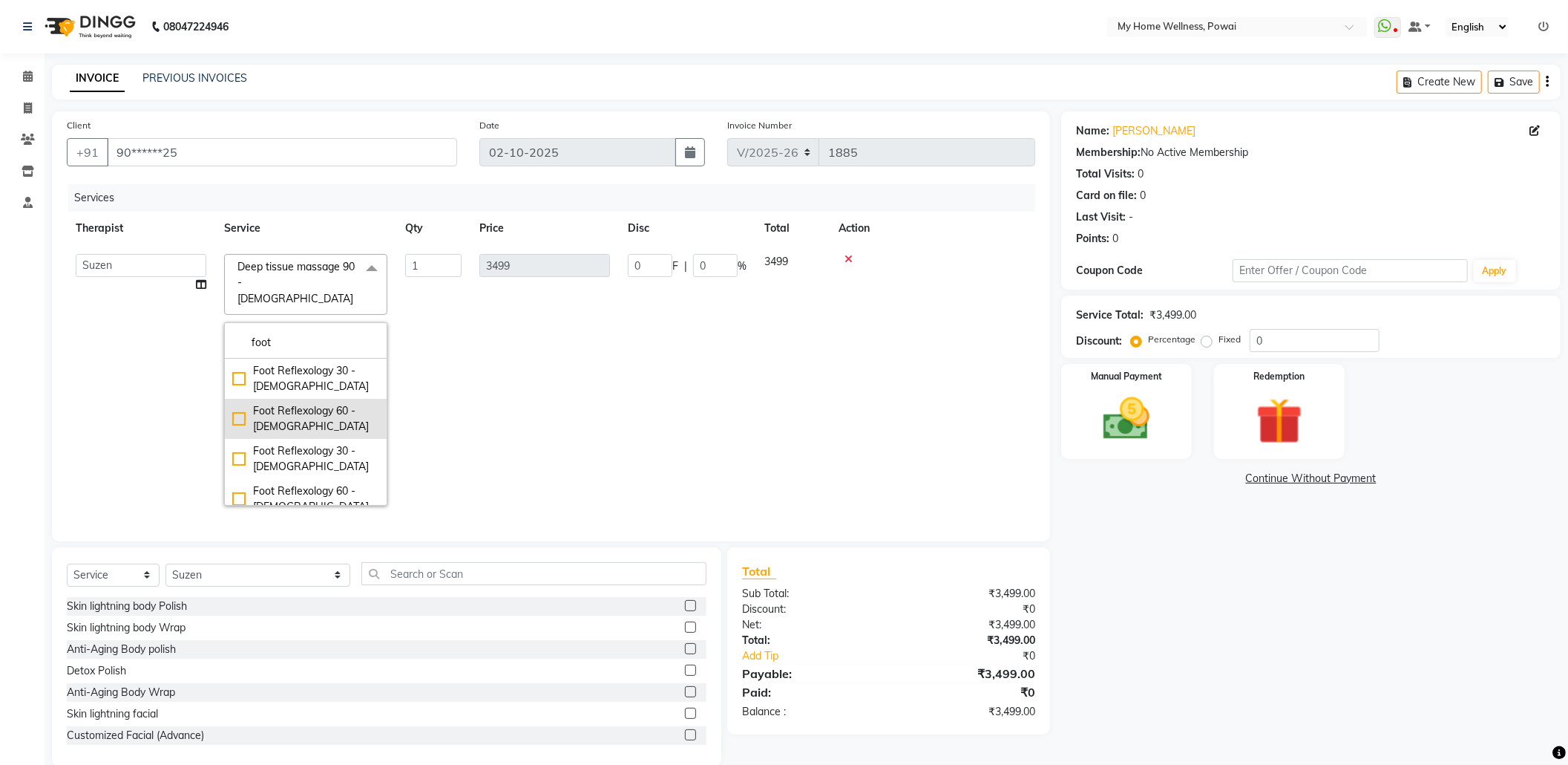
type input "foot"
click at [279, 404] on div "Foot Reflexology 60 - [DEMOGRAPHIC_DATA]" at bounding box center [306, 419] width 147 height 31
type input "1999"
checkbox input "true"
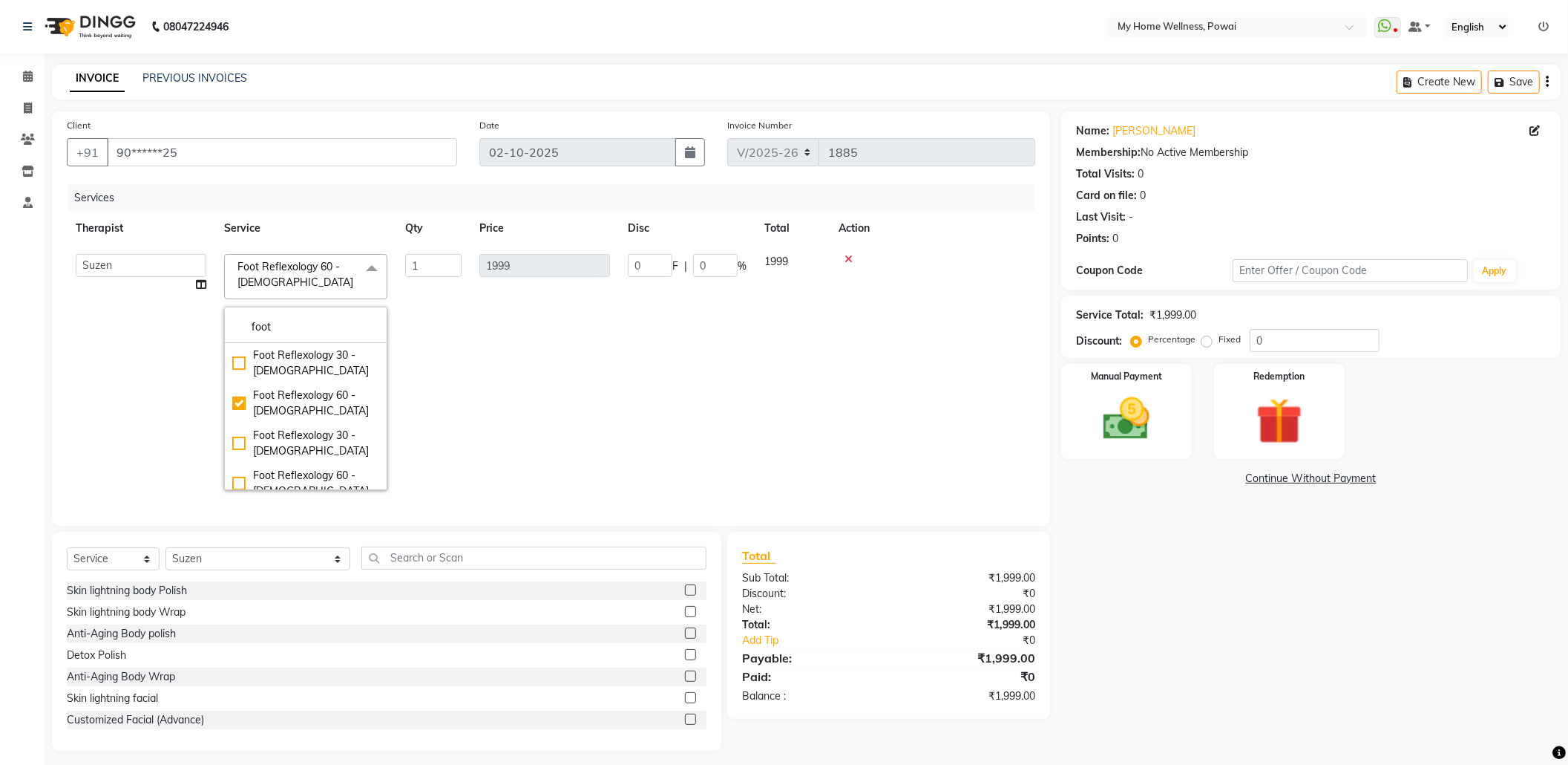
click at [538, 351] on td "1999" at bounding box center [545, 372] width 148 height 254
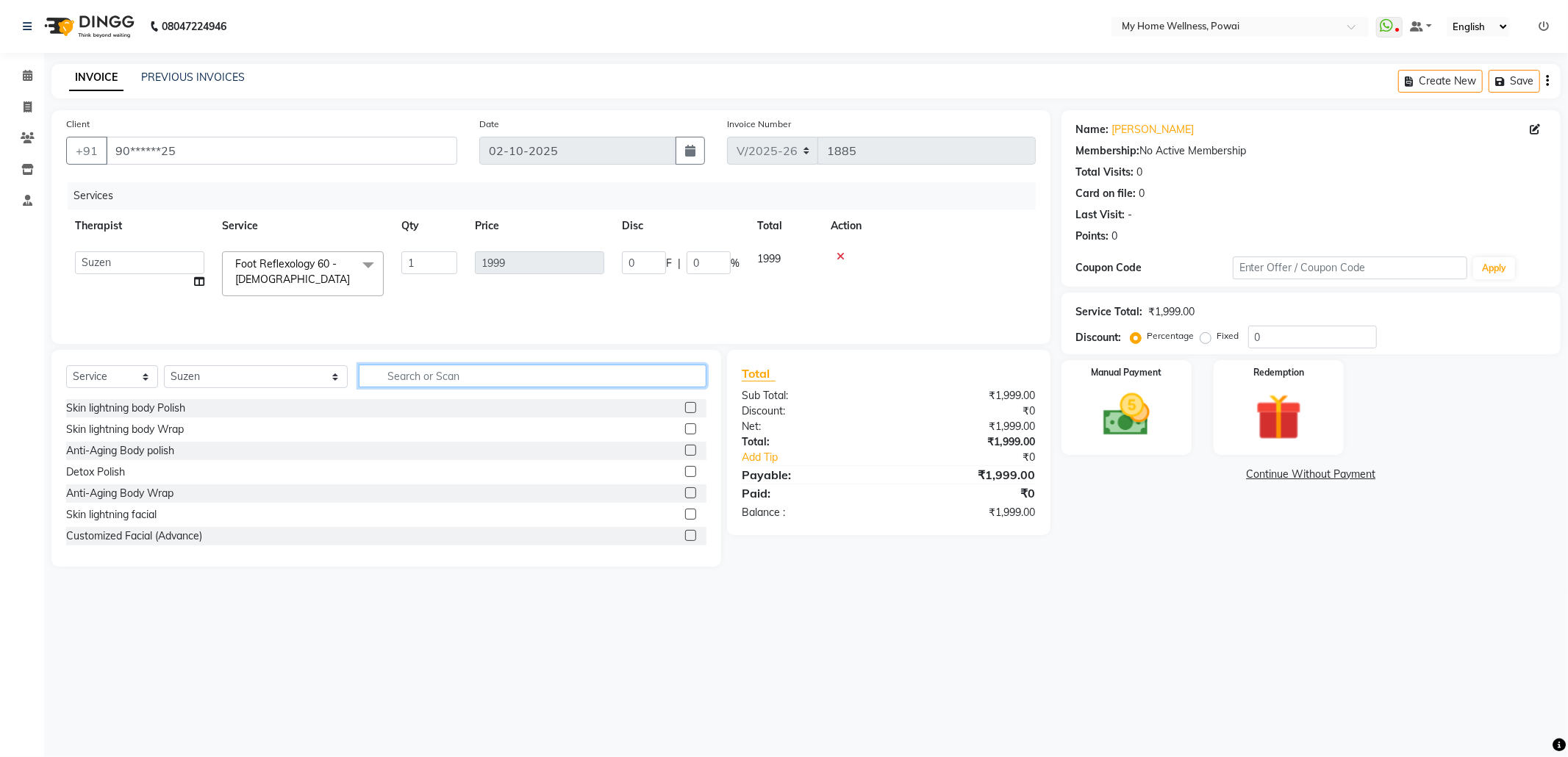
click at [465, 376] on input "text" at bounding box center [533, 376] width 348 height 23
type input "tr"
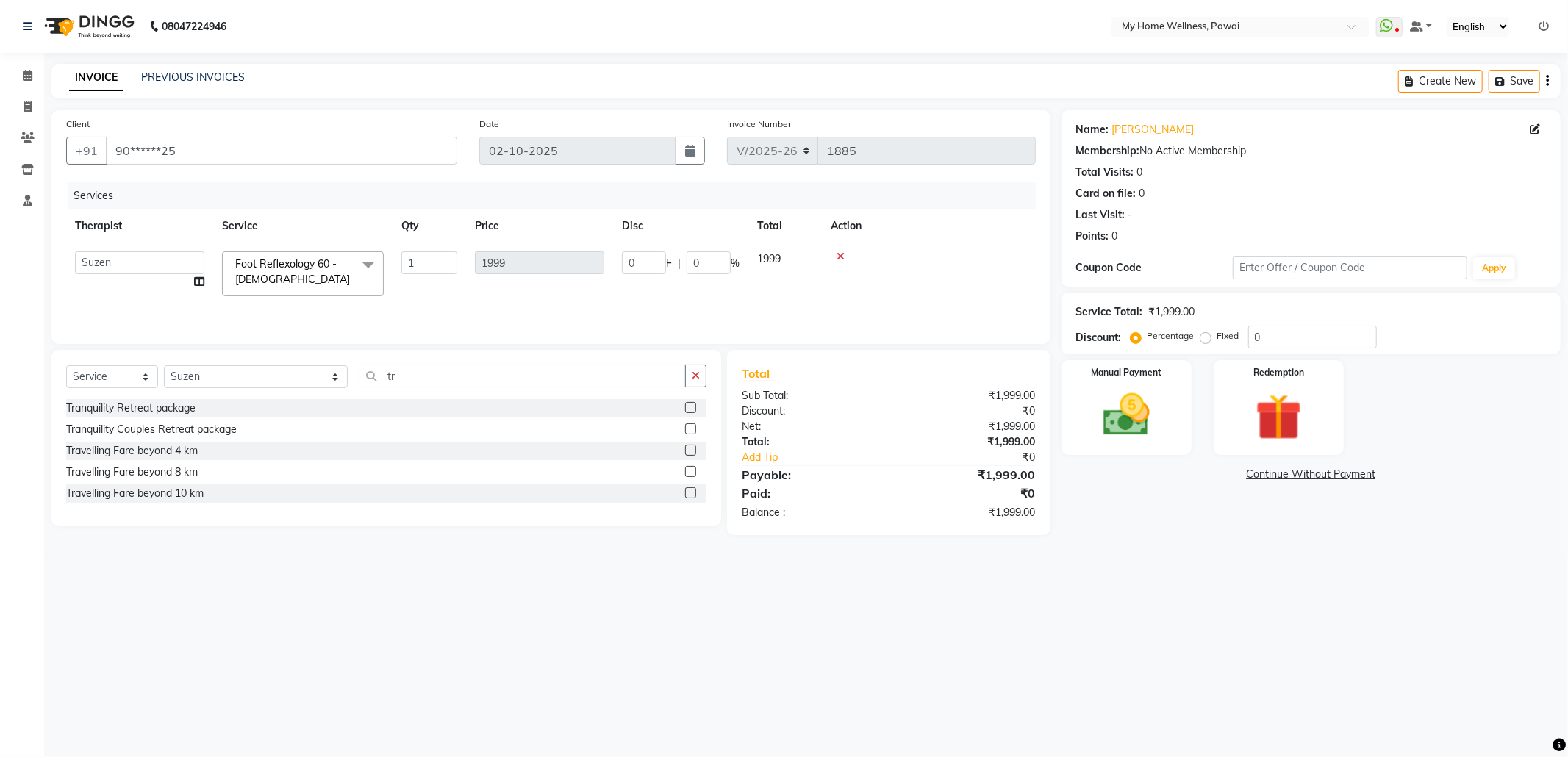
click at [693, 498] on label at bounding box center [690, 492] width 11 height 11
click at [693, 498] on input "checkbox" at bounding box center [690, 493] width 10 height 10
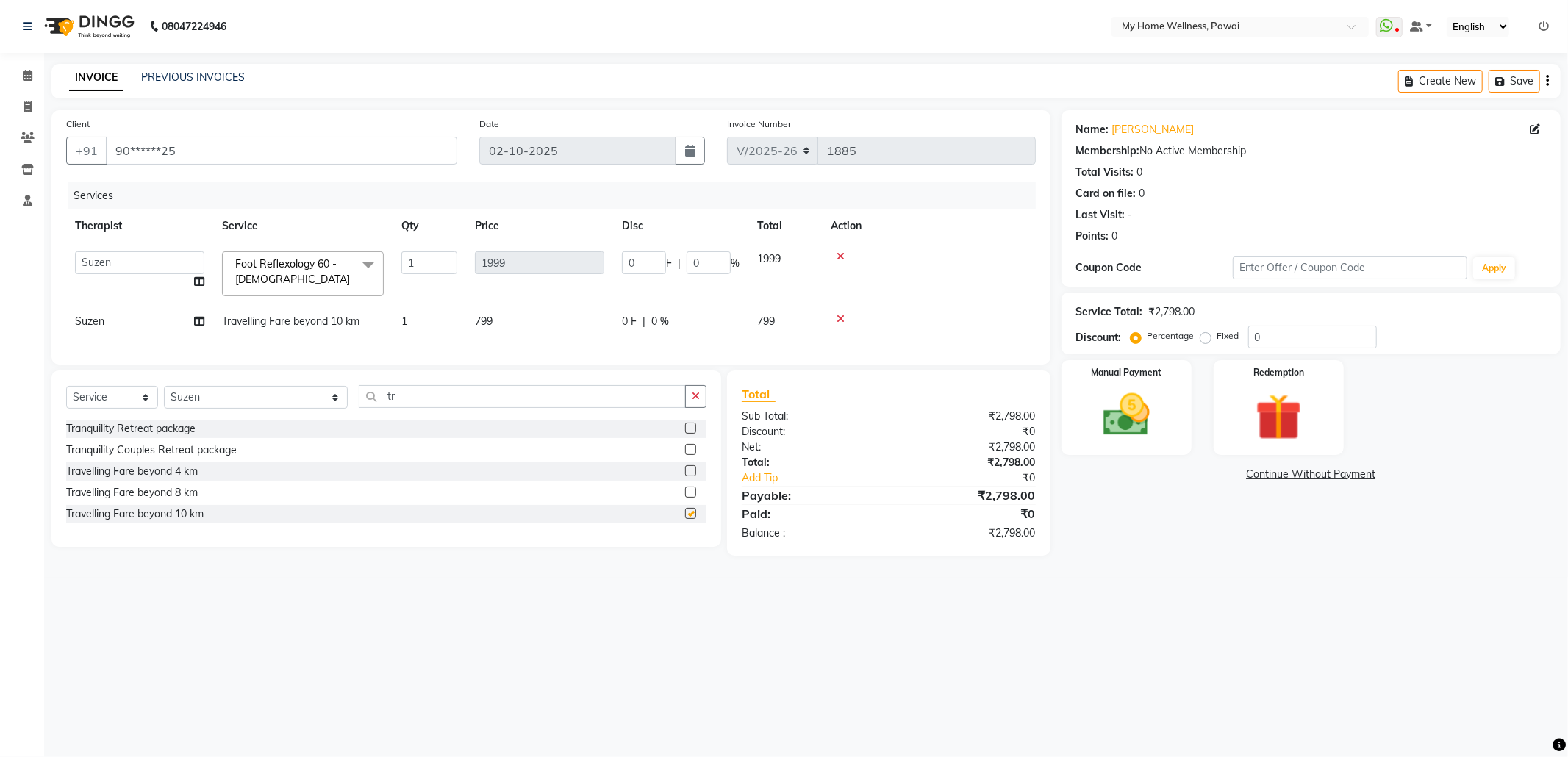
checkbox input "false"
click at [1106, 413] on img at bounding box center [1127, 415] width 78 height 56
click at [1215, 474] on span "GPay" at bounding box center [1220, 474] width 30 height 17
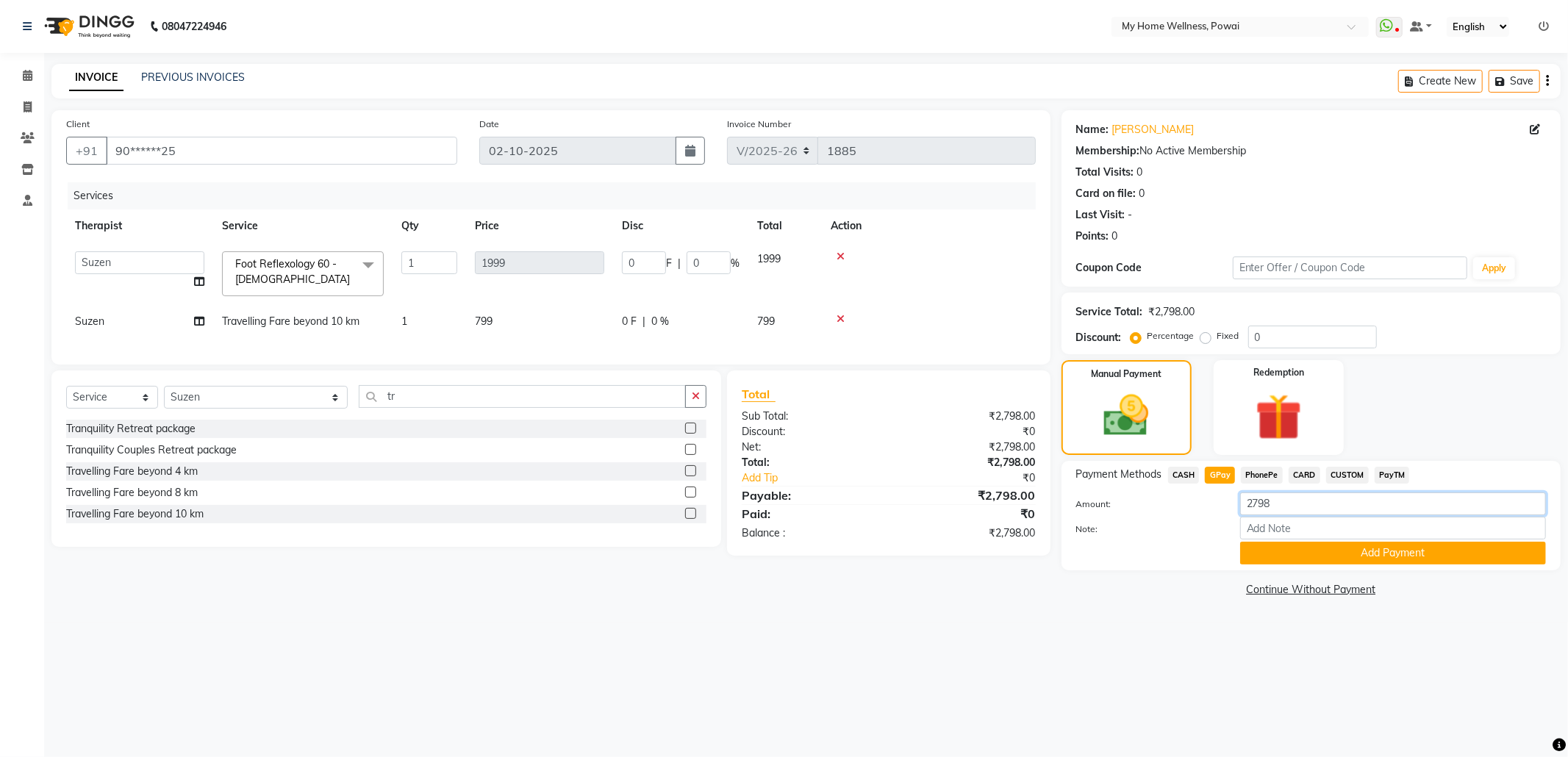
click at [1281, 503] on input "2798" at bounding box center [1393, 504] width 306 height 23
type input "2"
type input "500"
click at [1284, 539] on input "Note:" at bounding box center [1393, 528] width 306 height 23
type input "Company account"
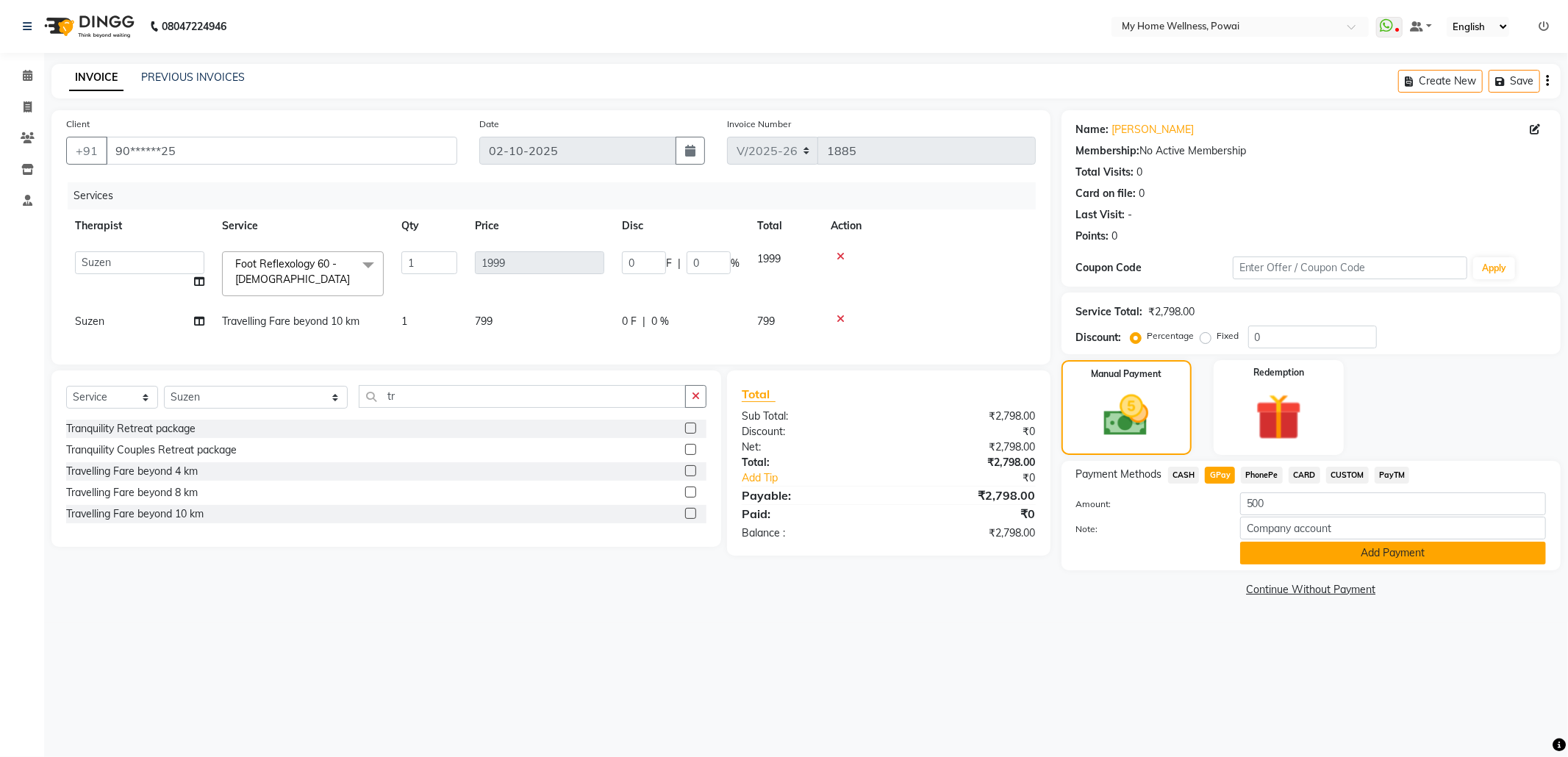
click at [1385, 545] on button "Add Payment" at bounding box center [1393, 553] width 306 height 23
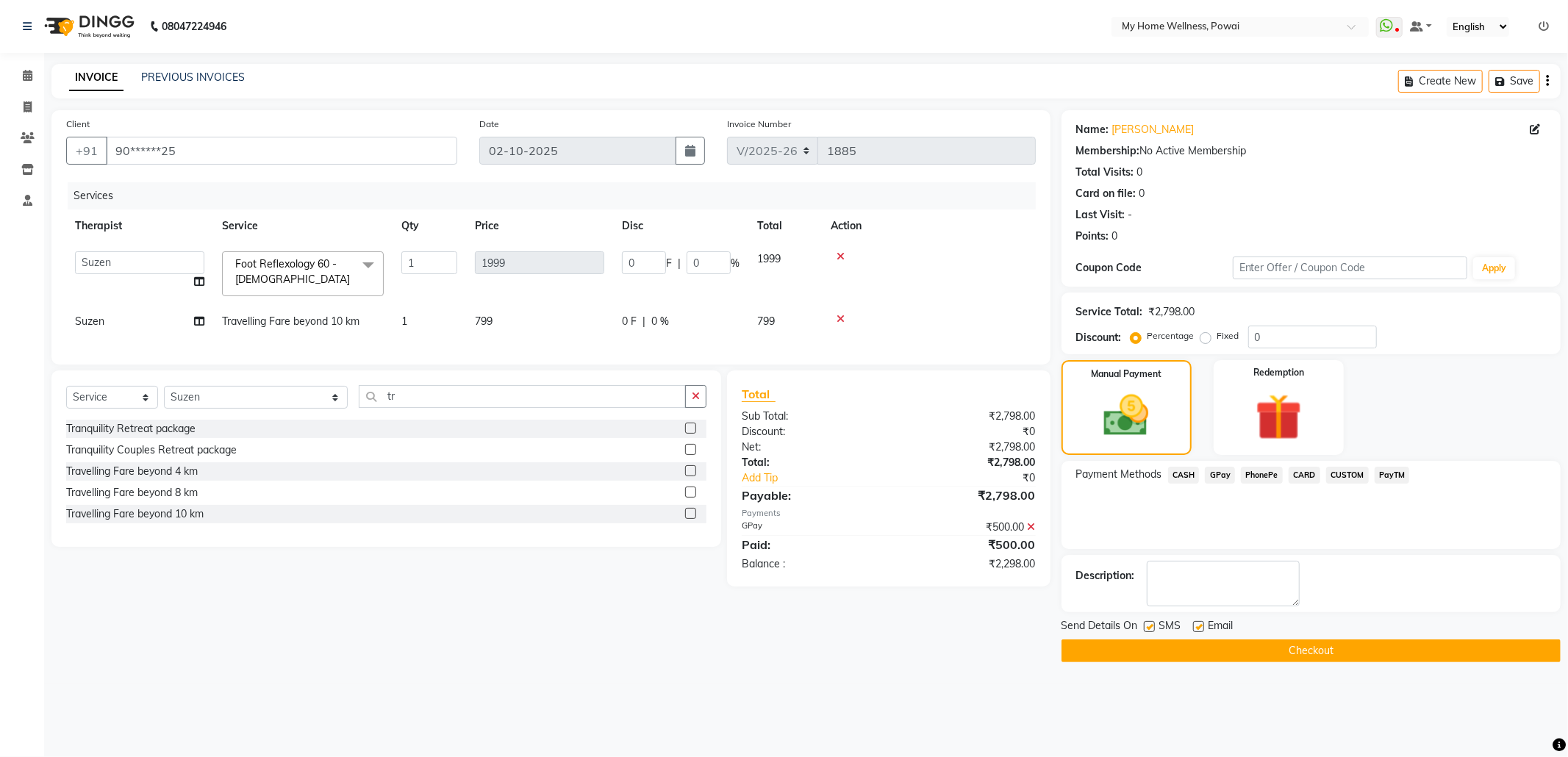
click at [1184, 472] on span "CASH" at bounding box center [1184, 474] width 32 height 17
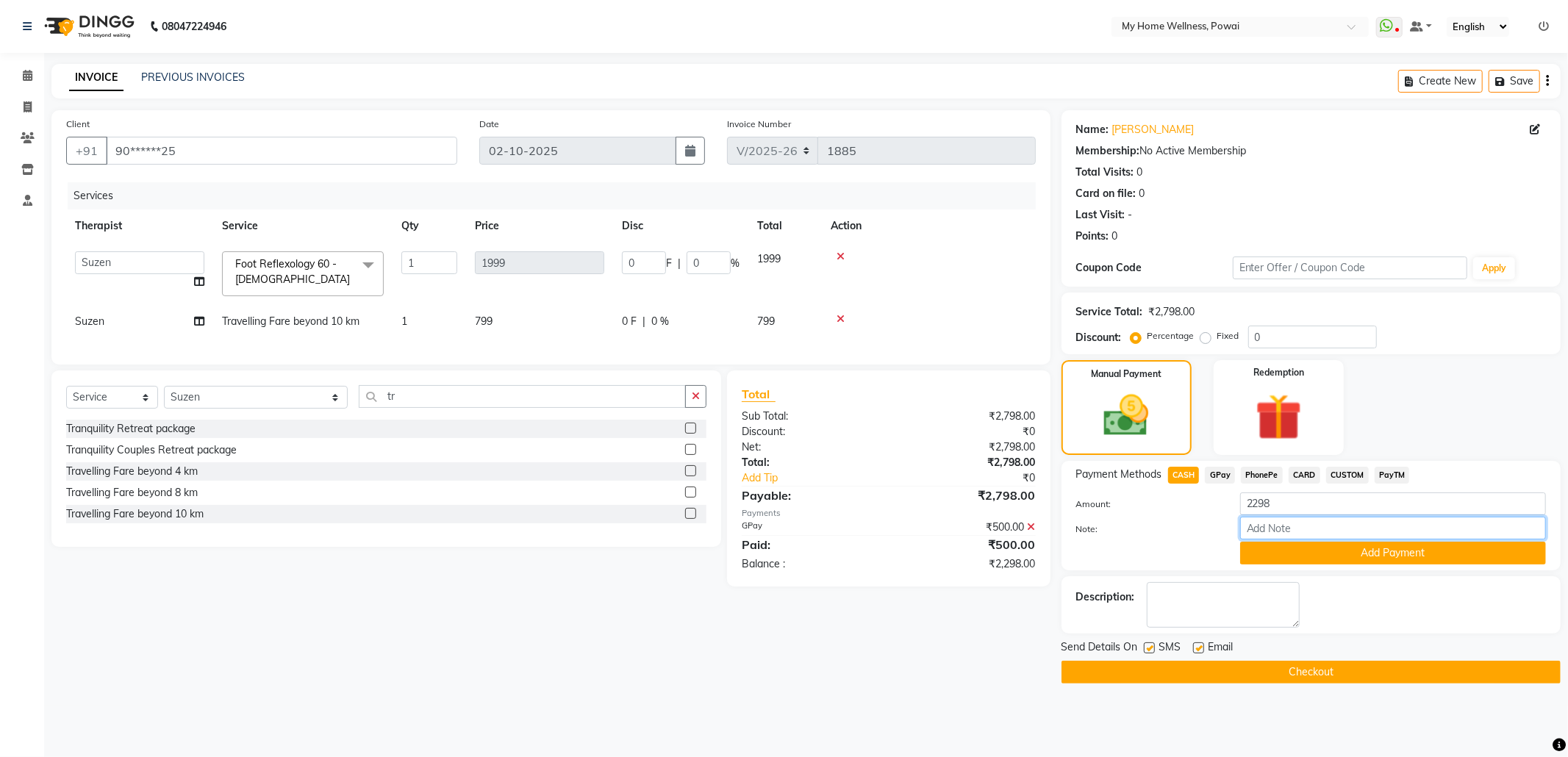
click at [1280, 531] on input "Note:" at bounding box center [1393, 528] width 306 height 23
type input "Suzen"
click at [1322, 550] on button "Add Payment" at bounding box center [1393, 553] width 306 height 23
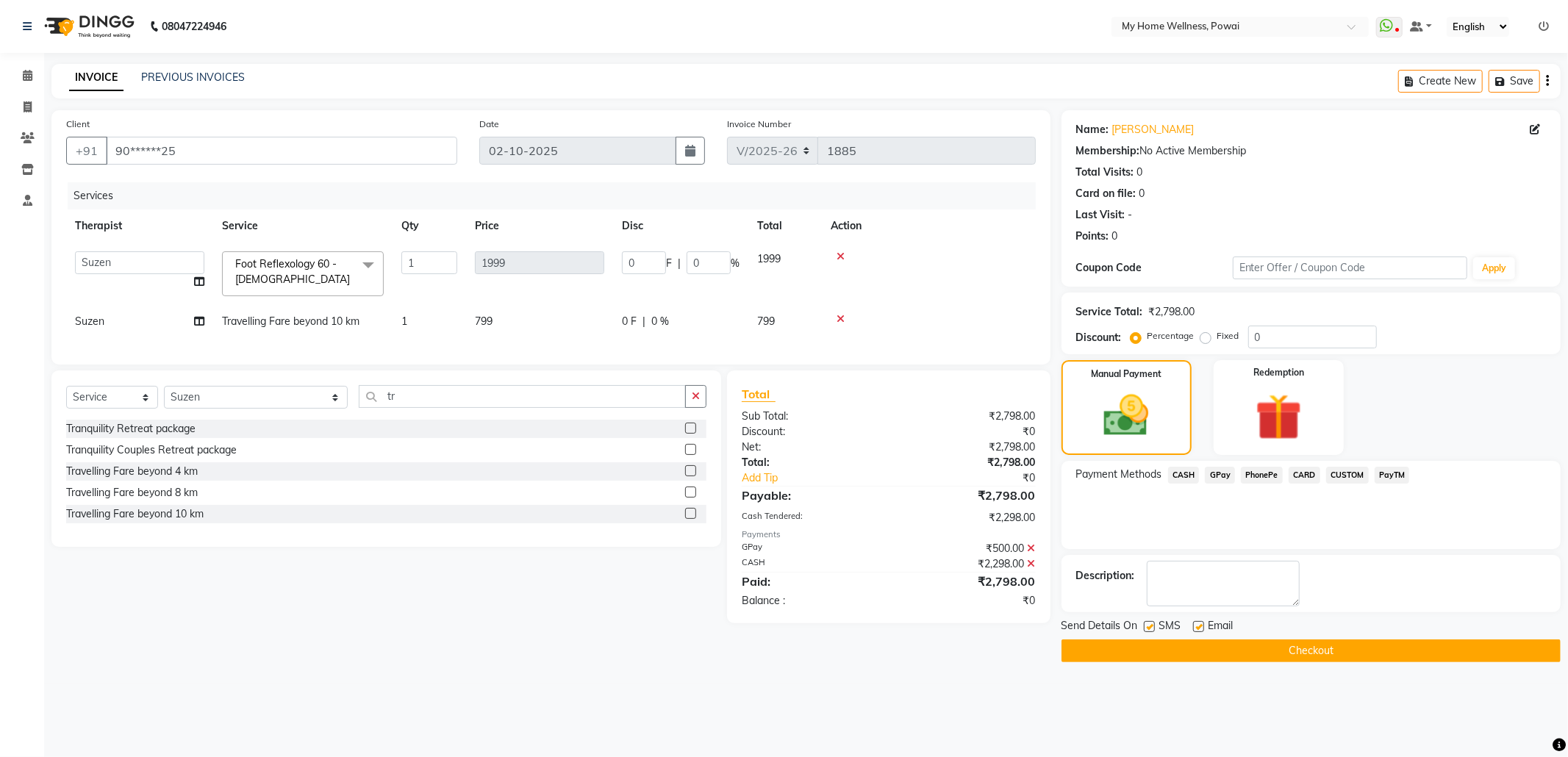
click at [1230, 658] on button "Checkout" at bounding box center [1311, 651] width 499 height 23
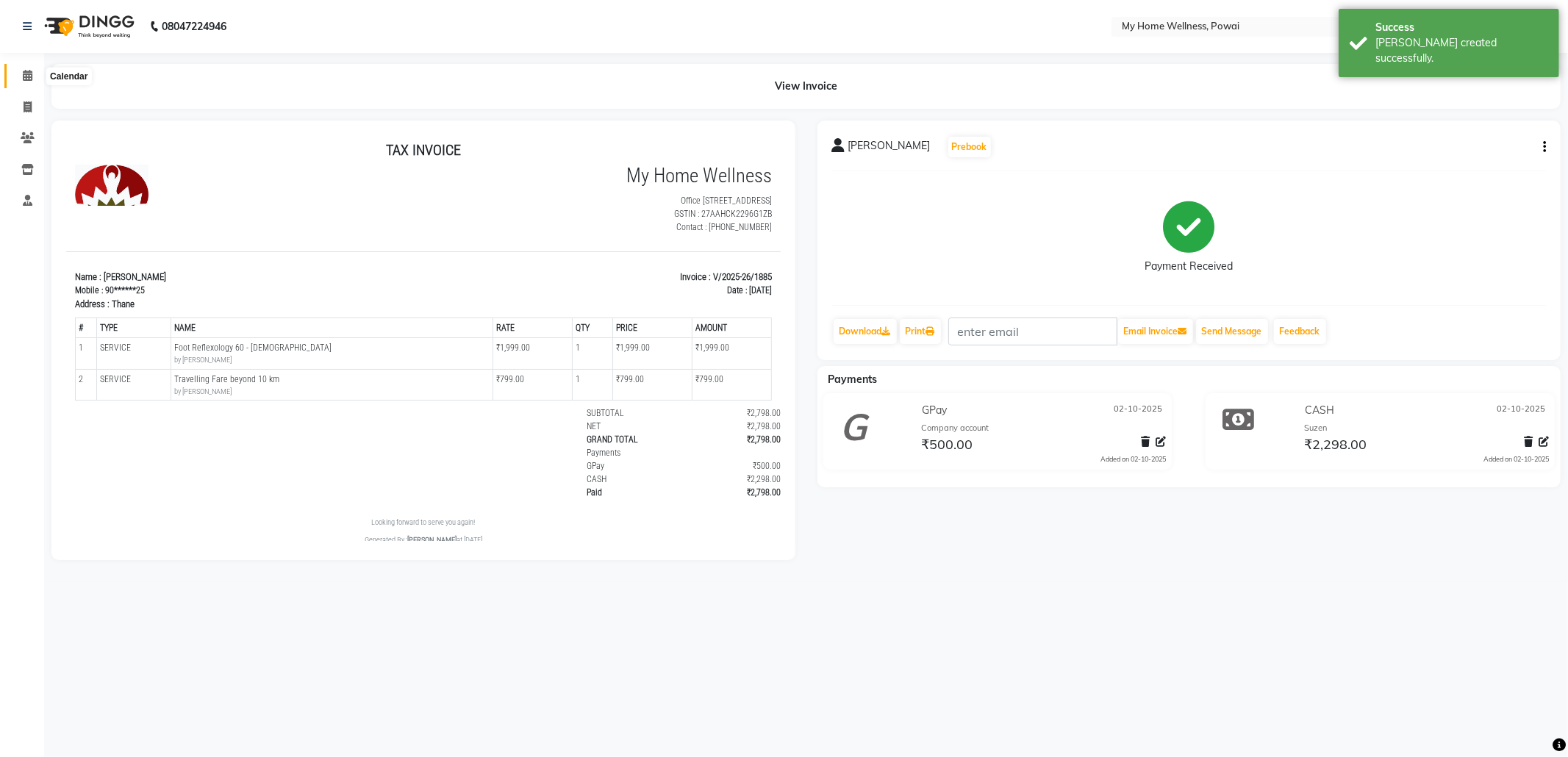
click at [25, 73] on icon at bounding box center [28, 74] width 10 height 11
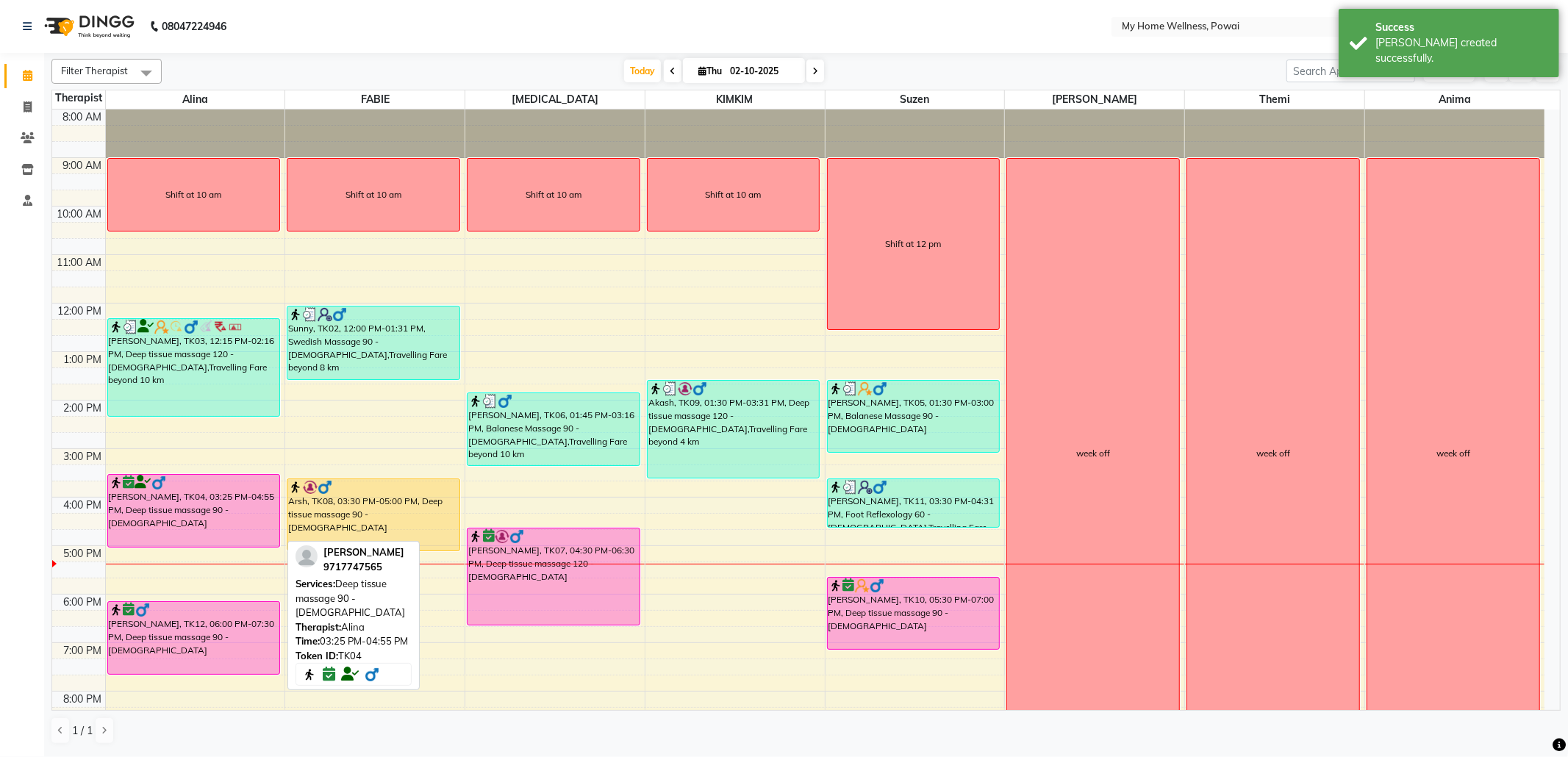
click at [188, 518] on div "[PERSON_NAME], TK04, 03:25 PM-04:55 PM, Deep tissue massage 90 - [DEMOGRAPHIC_D…" at bounding box center [194, 510] width 172 height 72
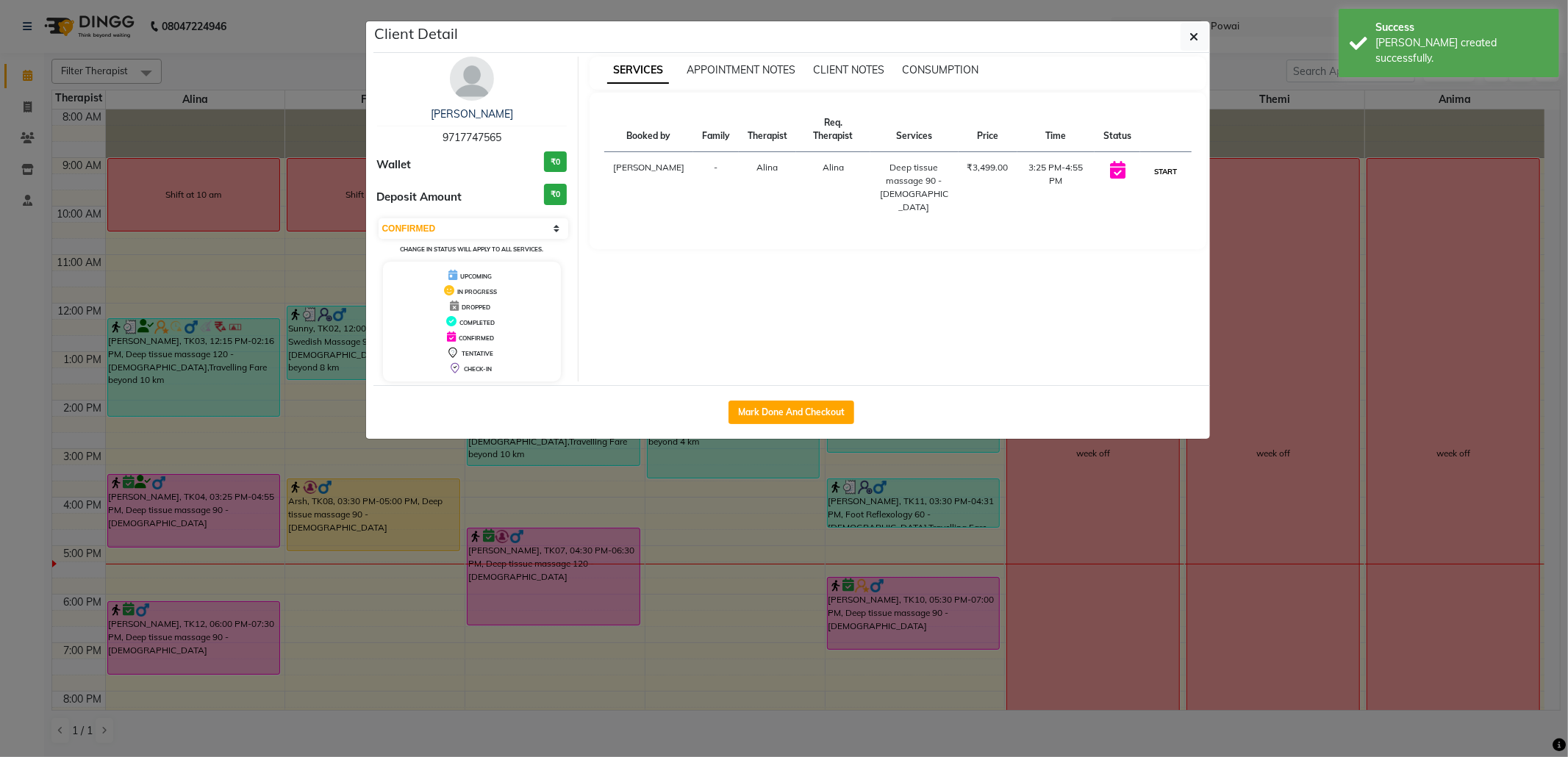
click at [1165, 169] on button "START" at bounding box center [1165, 171] width 30 height 18
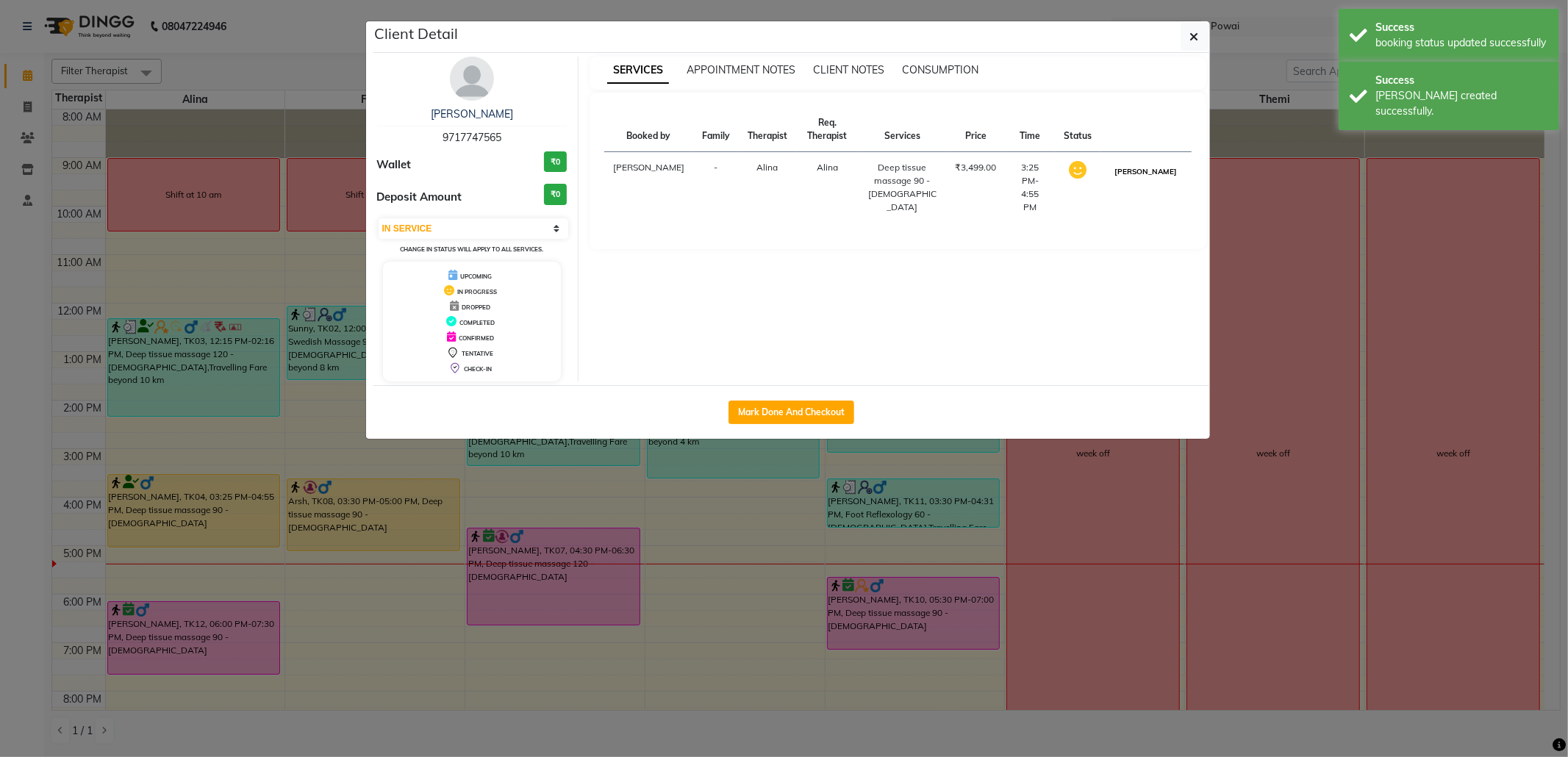
click at [1168, 180] on button "[PERSON_NAME]" at bounding box center [1146, 171] width 69 height 18
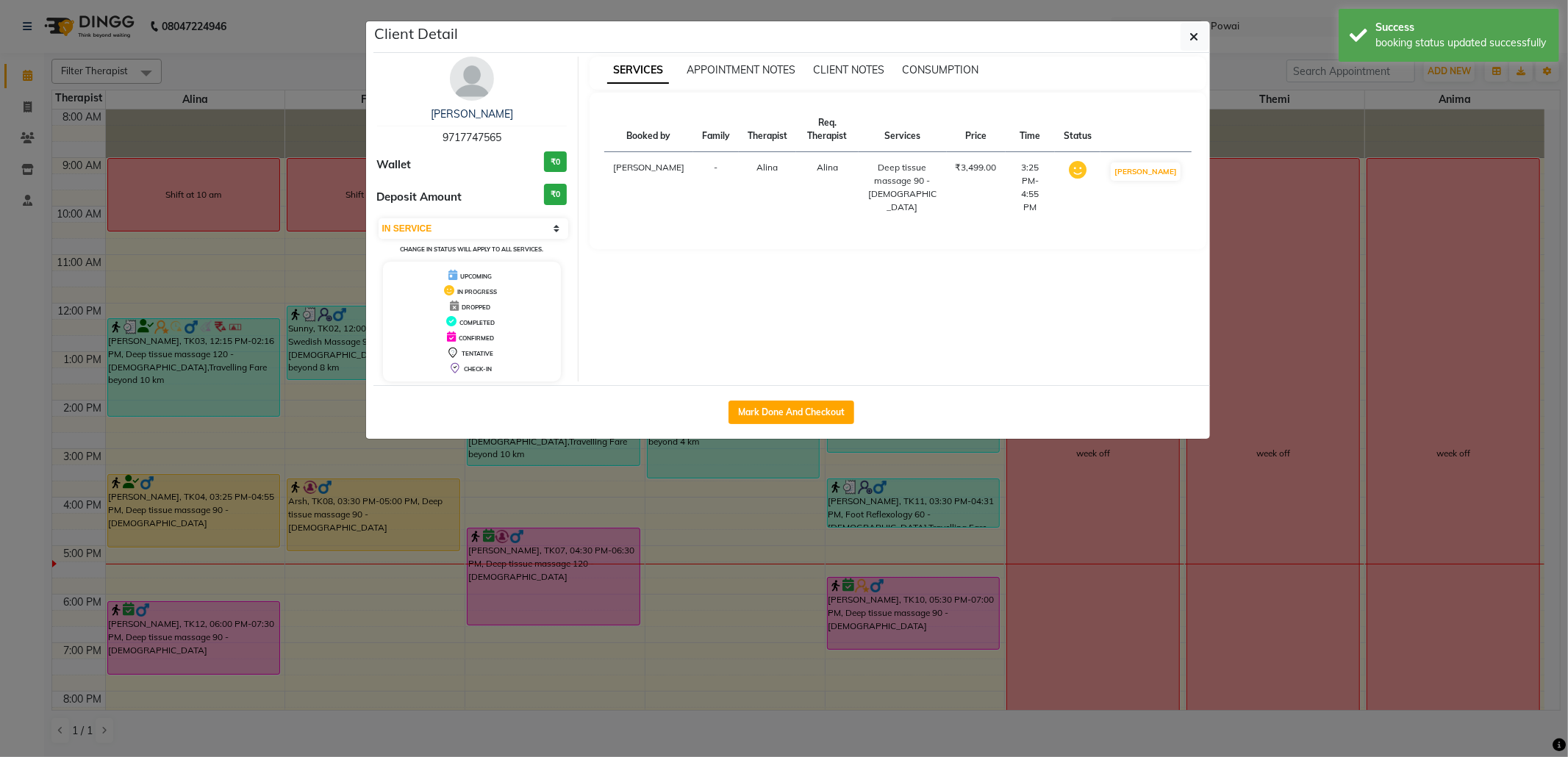
select select "3"
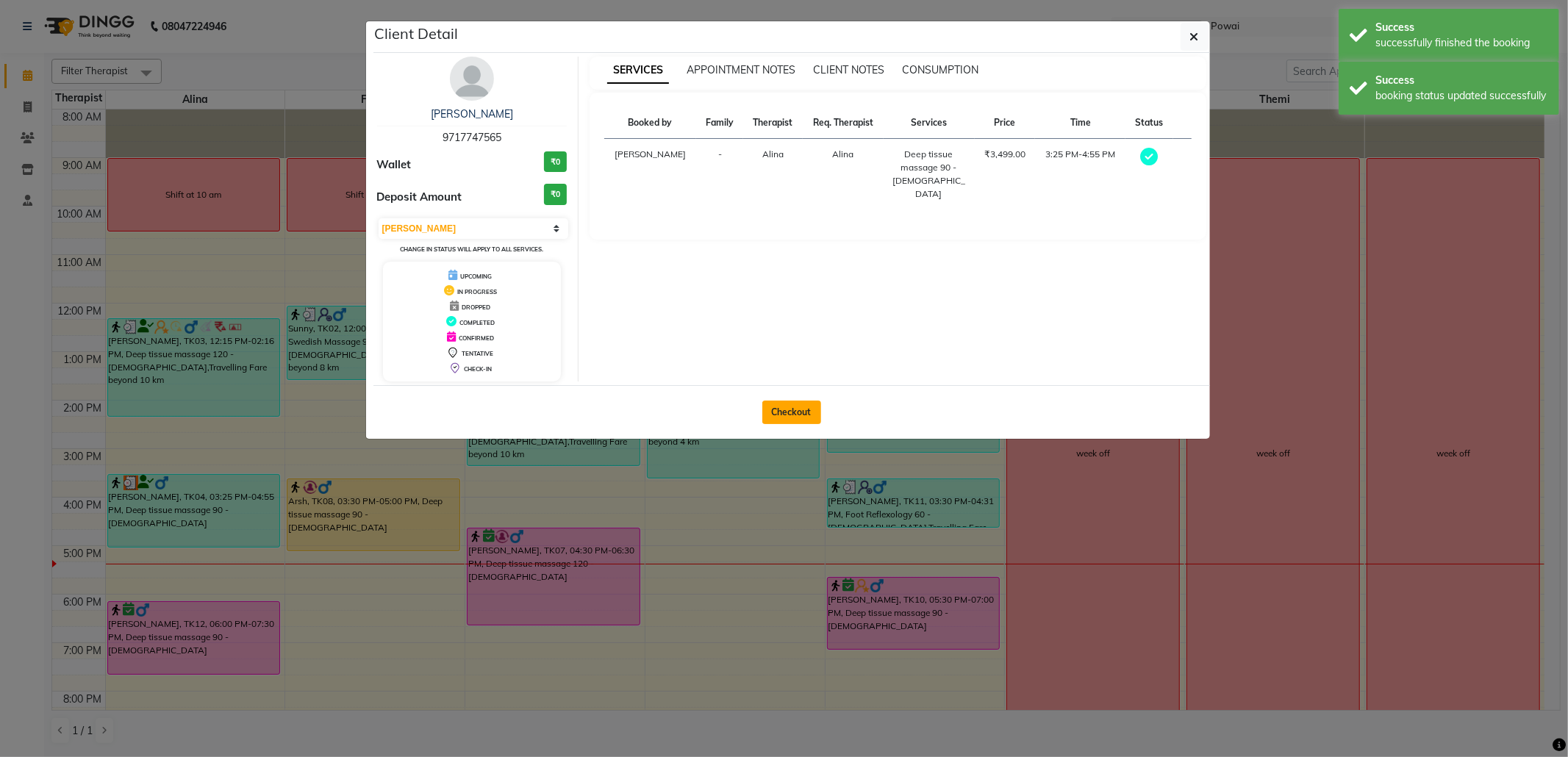
click at [806, 408] on button "Checkout" at bounding box center [792, 412] width 59 height 24
select select "682"
select select "service"
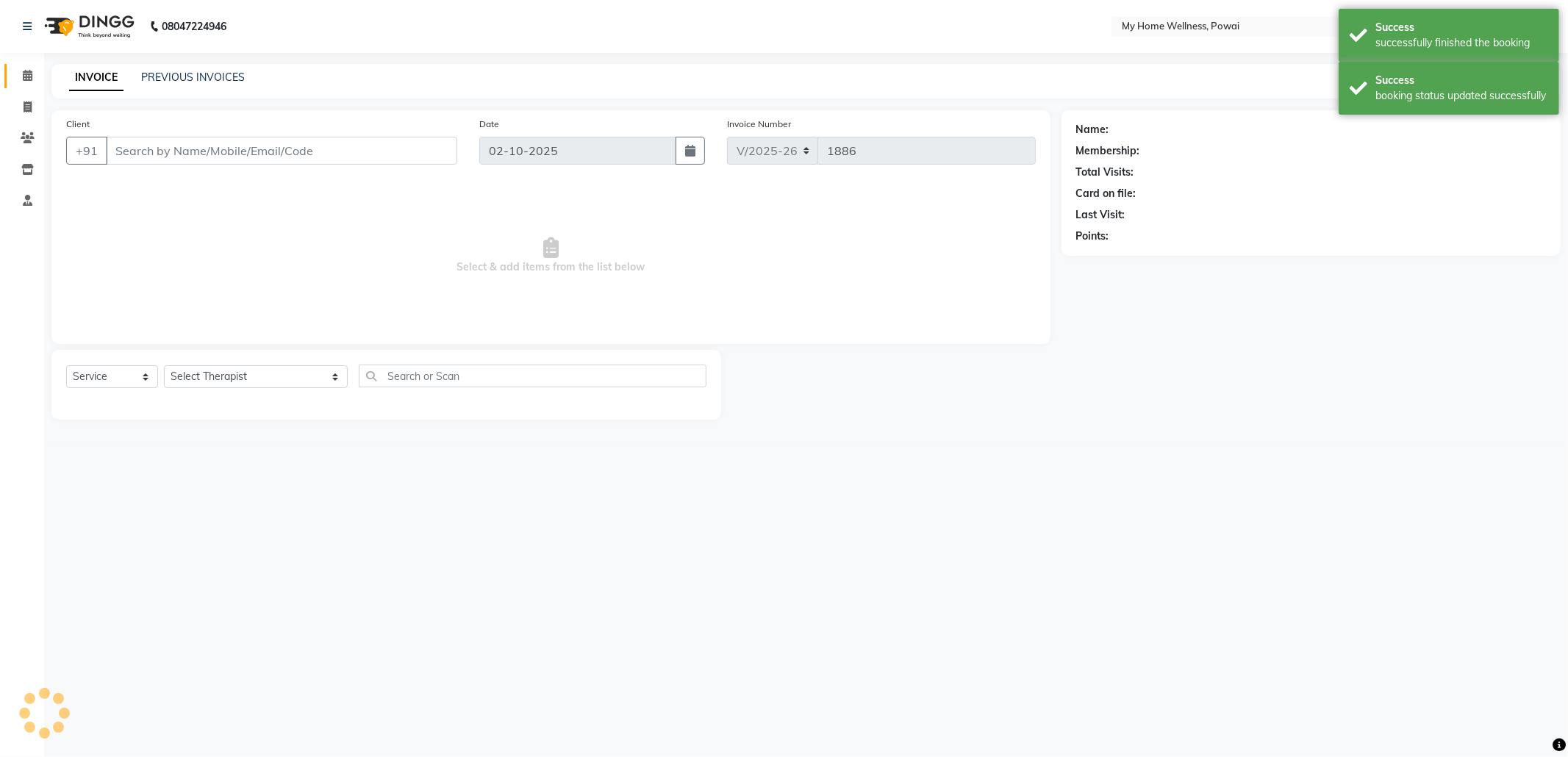
type input "97******65"
select select "30586"
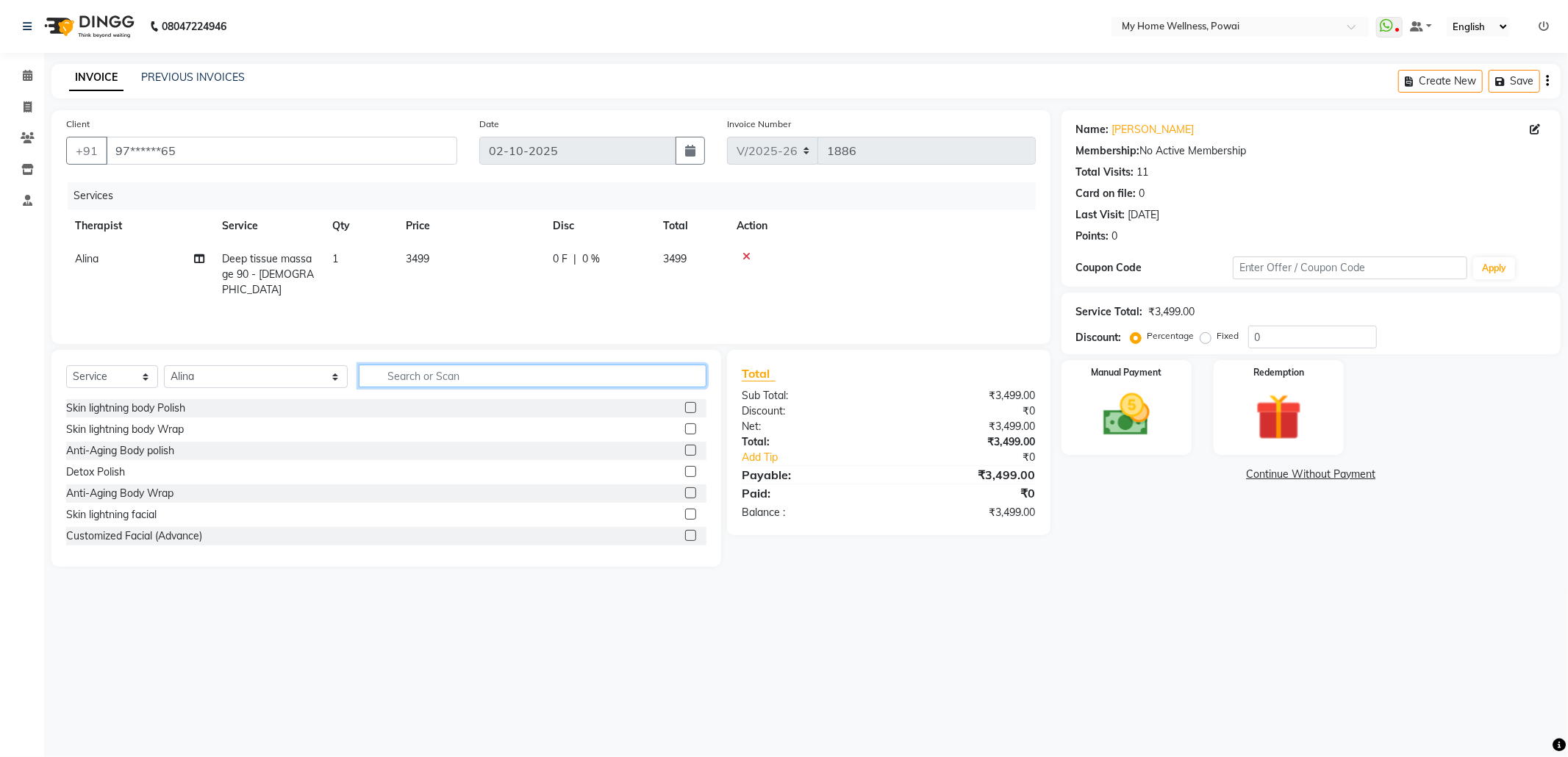
click at [527, 382] on input "text" at bounding box center [533, 376] width 348 height 23
type input "tr"
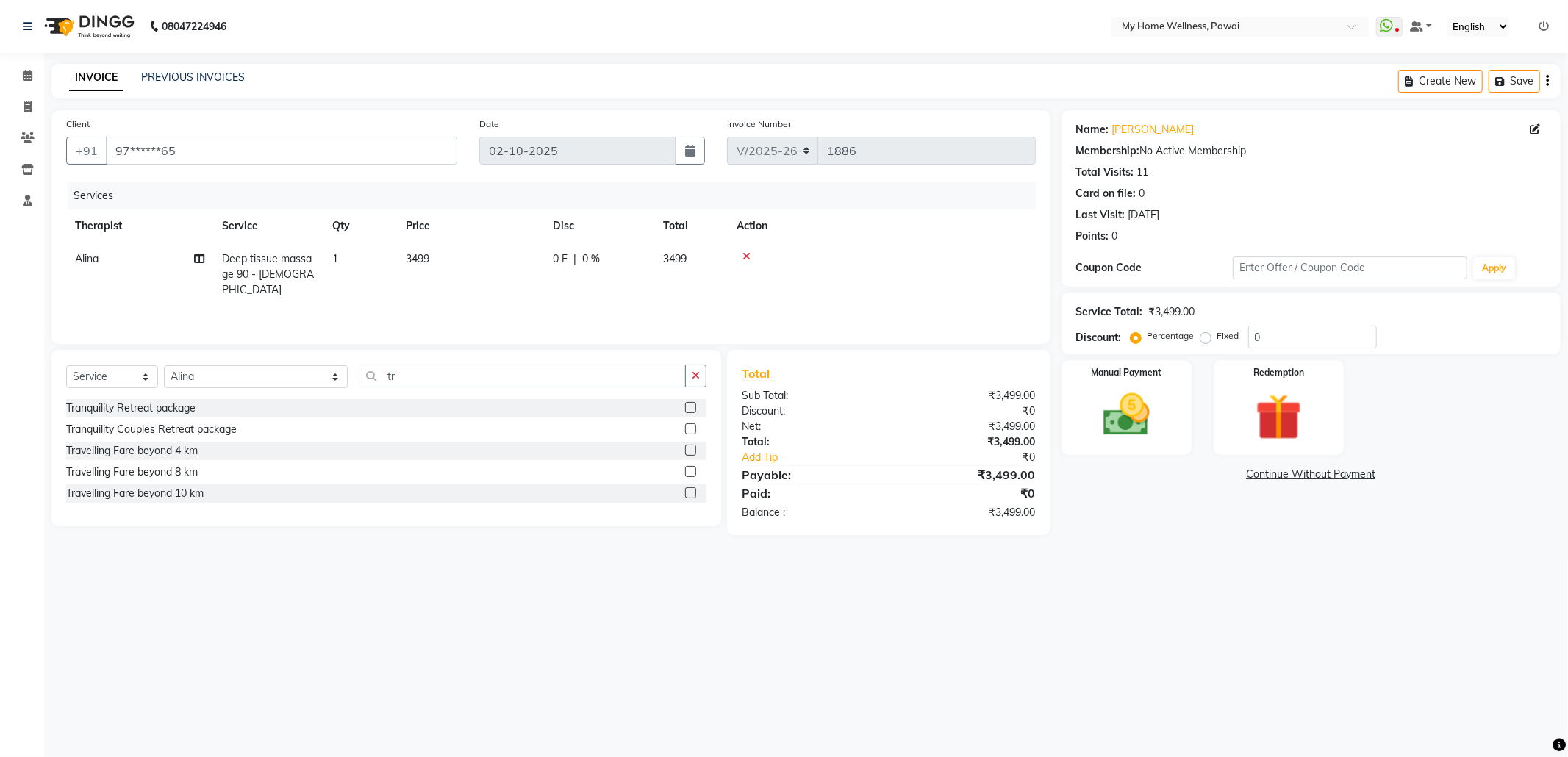
click at [690, 498] on div at bounding box center [690, 495] width 10 height 16
click at [695, 496] on label at bounding box center [690, 492] width 11 height 11
click at [695, 496] on input "checkbox" at bounding box center [690, 493] width 10 height 10
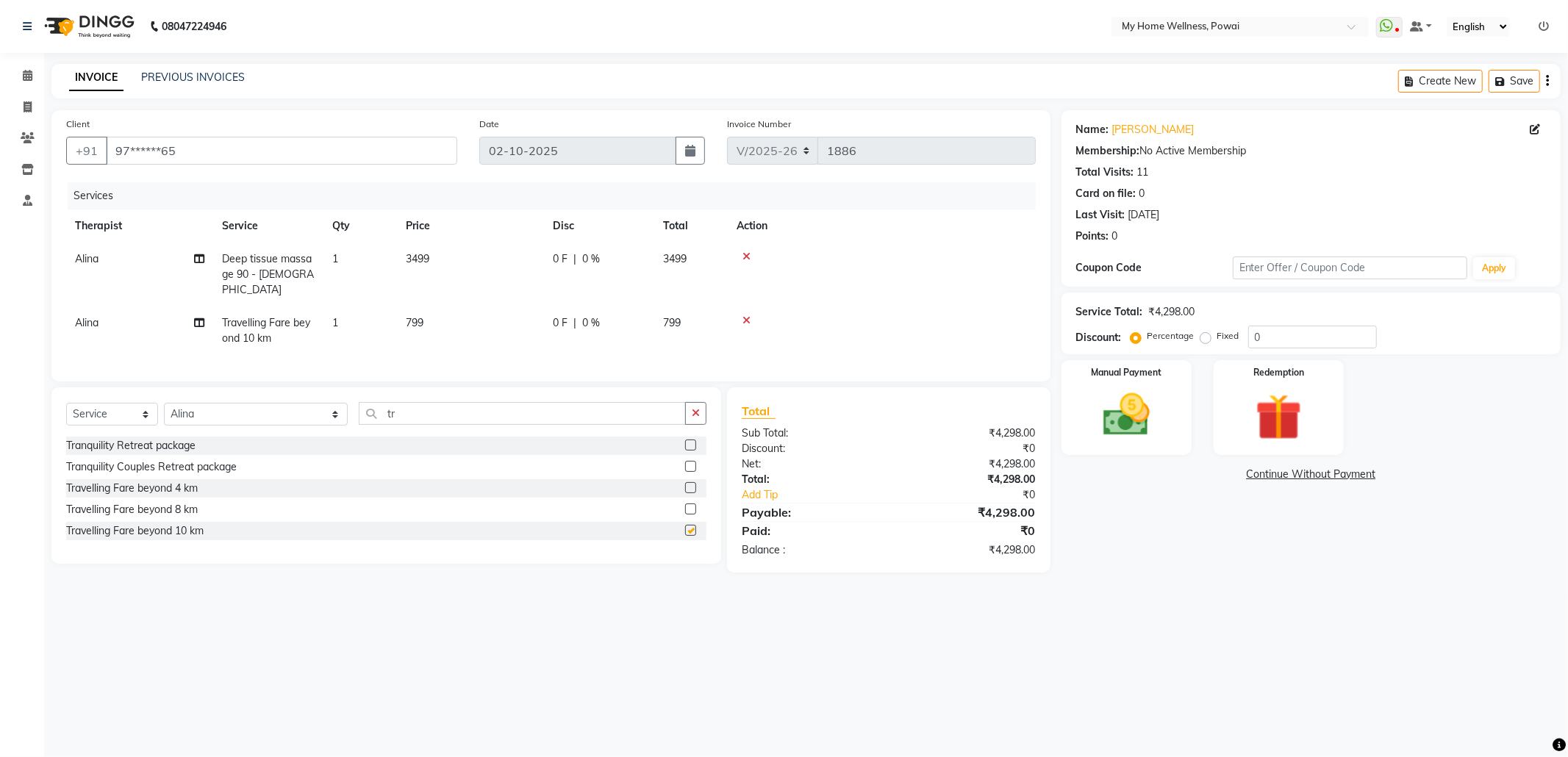
checkbox input "false"
click at [694, 485] on label at bounding box center [690, 487] width 11 height 11
click at [694, 485] on input "checkbox" at bounding box center [690, 488] width 10 height 10
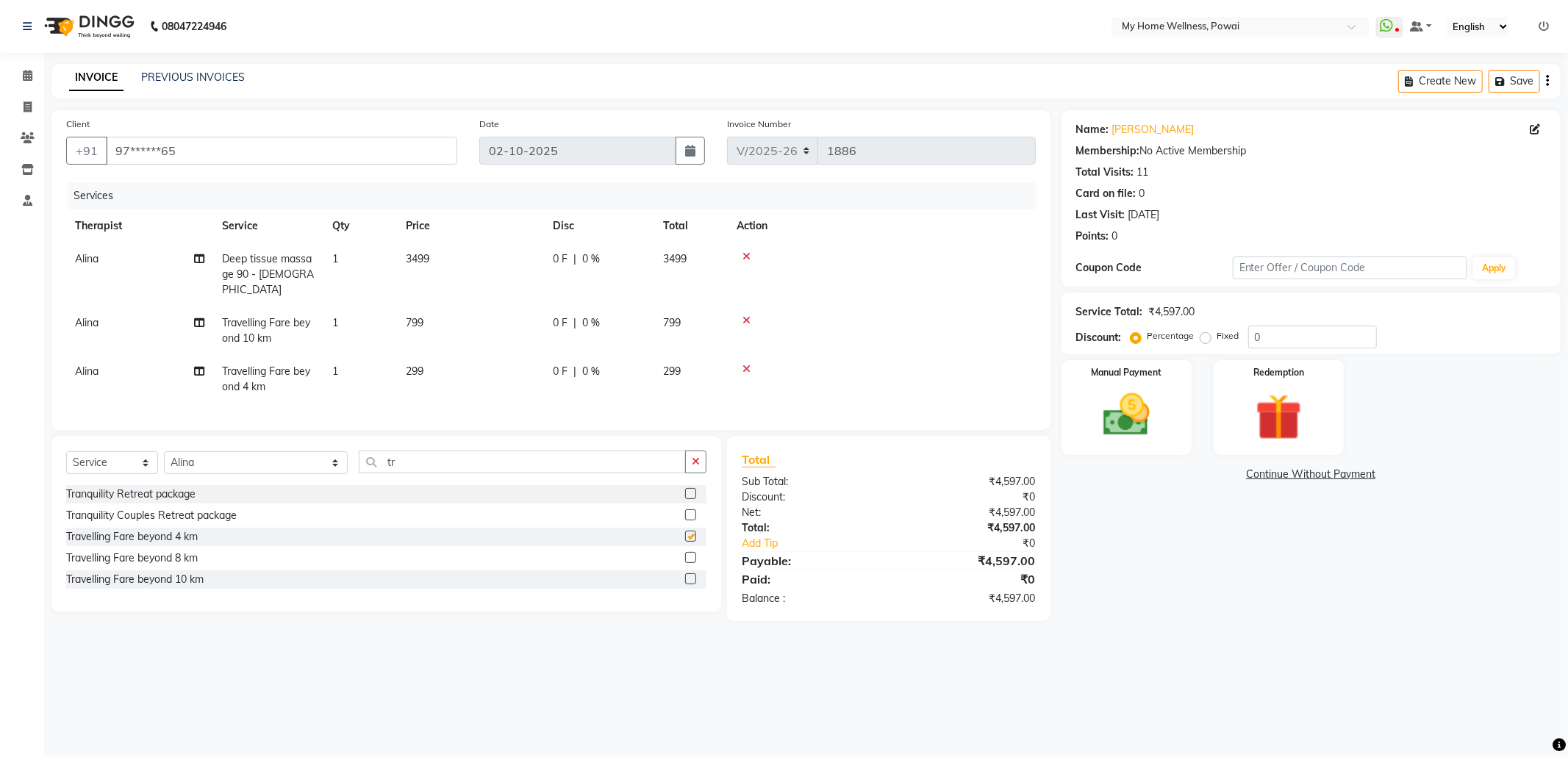
checkbox input "false"
click at [639, 380] on td "0 F | 0 %" at bounding box center [599, 379] width 110 height 48
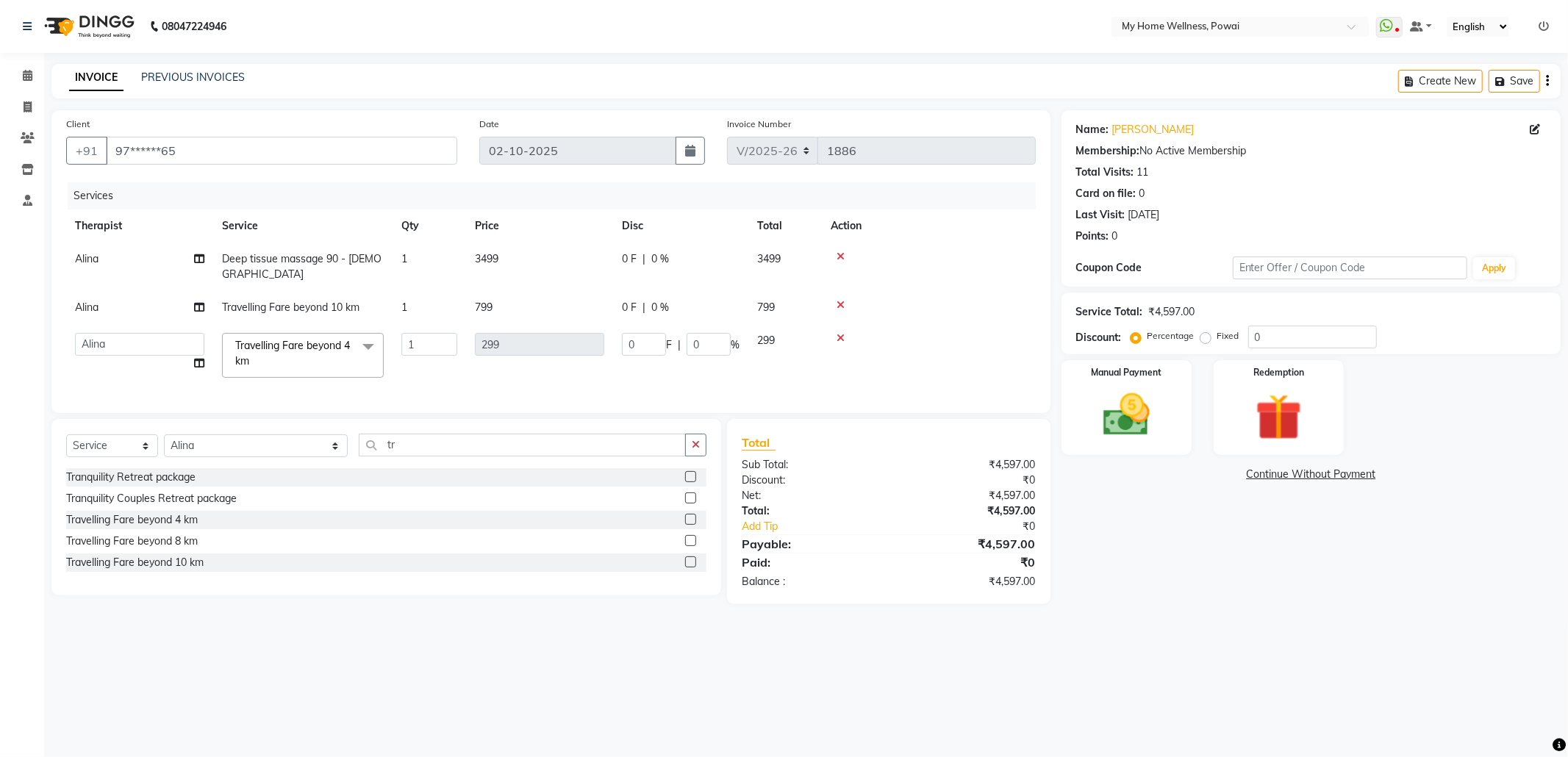
click at [583, 270] on td "3499" at bounding box center [540, 266] width 147 height 48
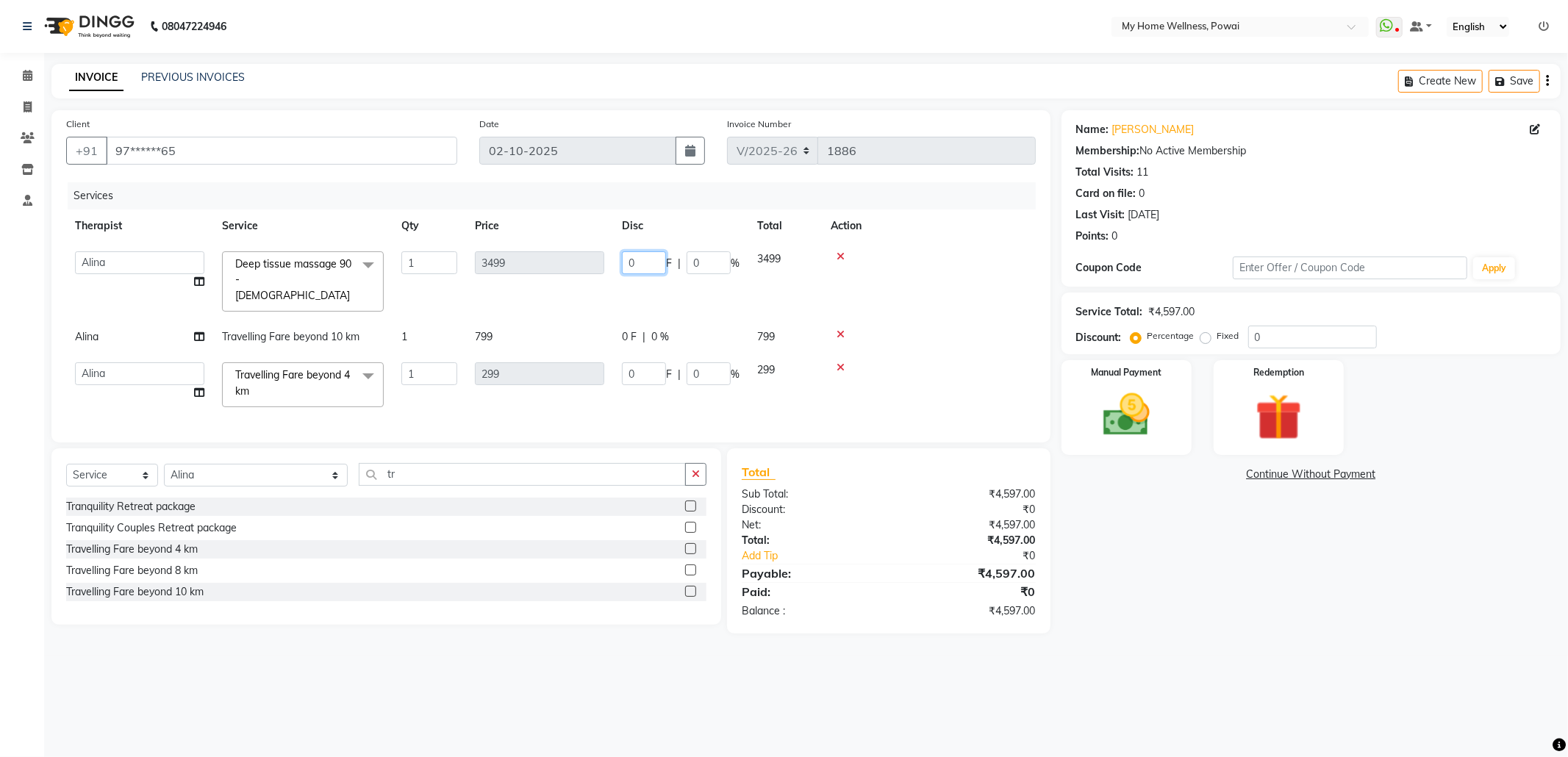
click at [650, 260] on input "0" at bounding box center [644, 263] width 44 height 23
type input "097"
click at [1012, 354] on td at bounding box center [929, 385] width 214 height 62
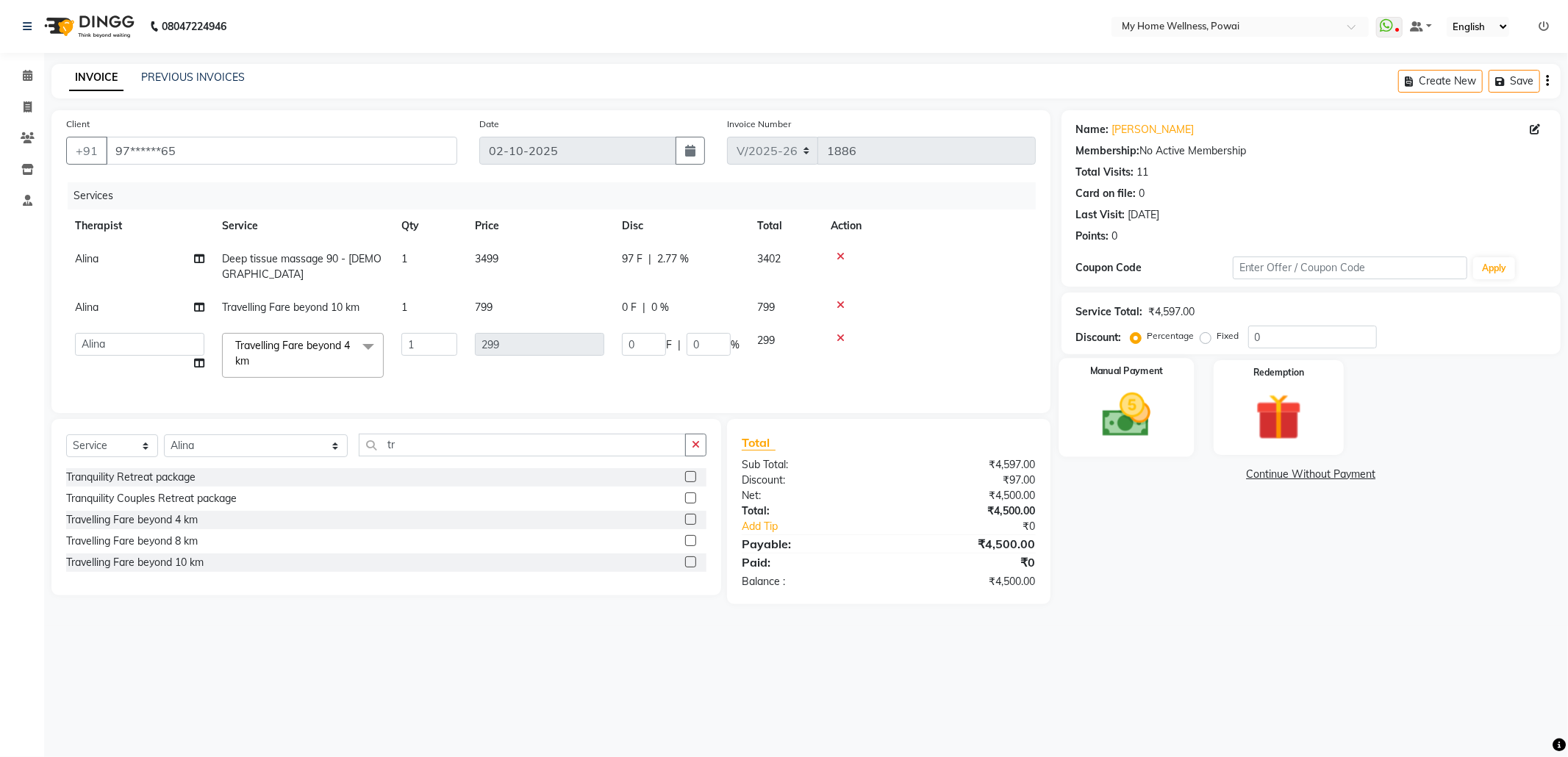
click at [1141, 410] on img at bounding box center [1127, 415] width 78 height 56
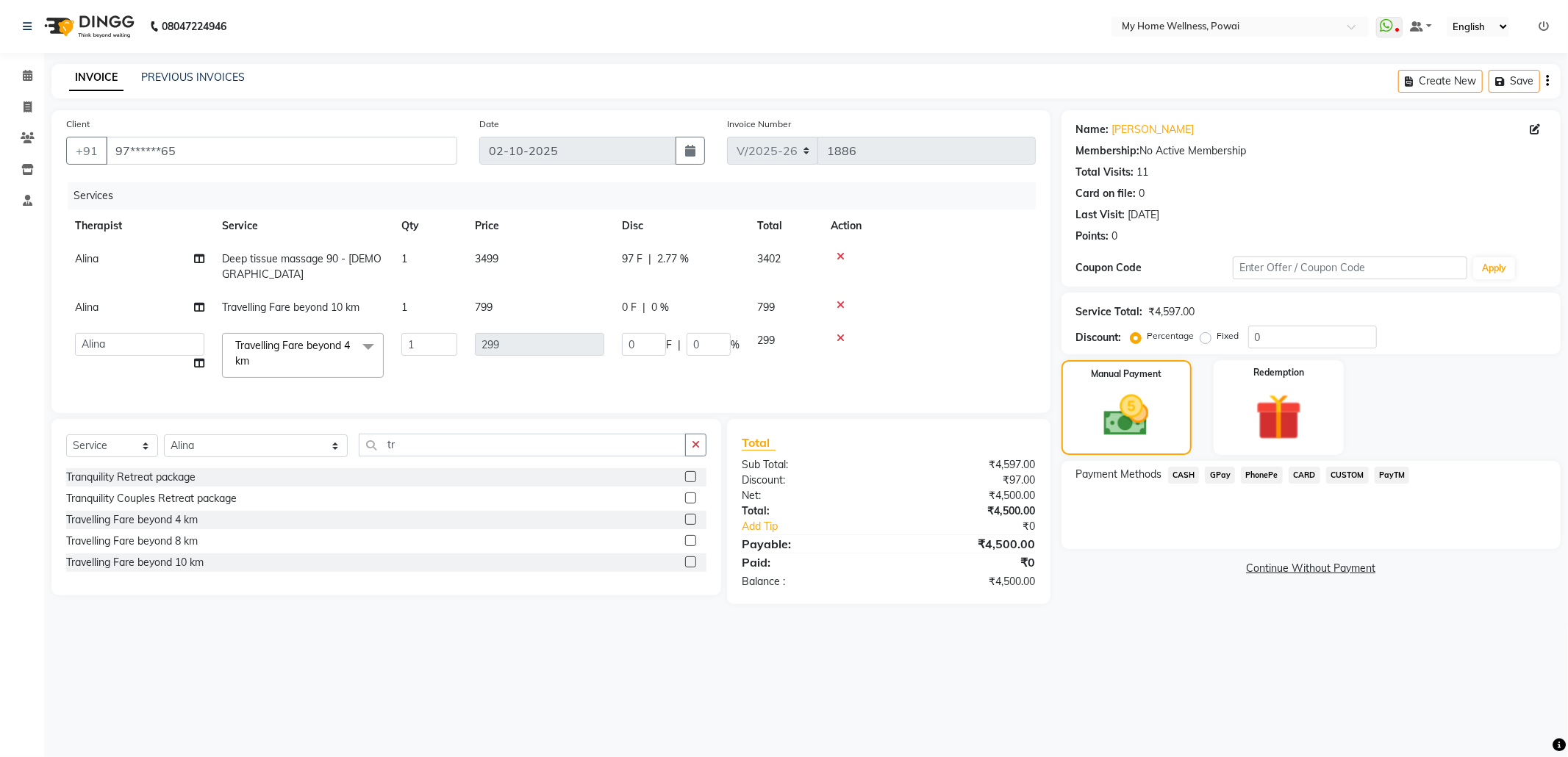
click at [1216, 472] on span "GPay" at bounding box center [1220, 474] width 30 height 17
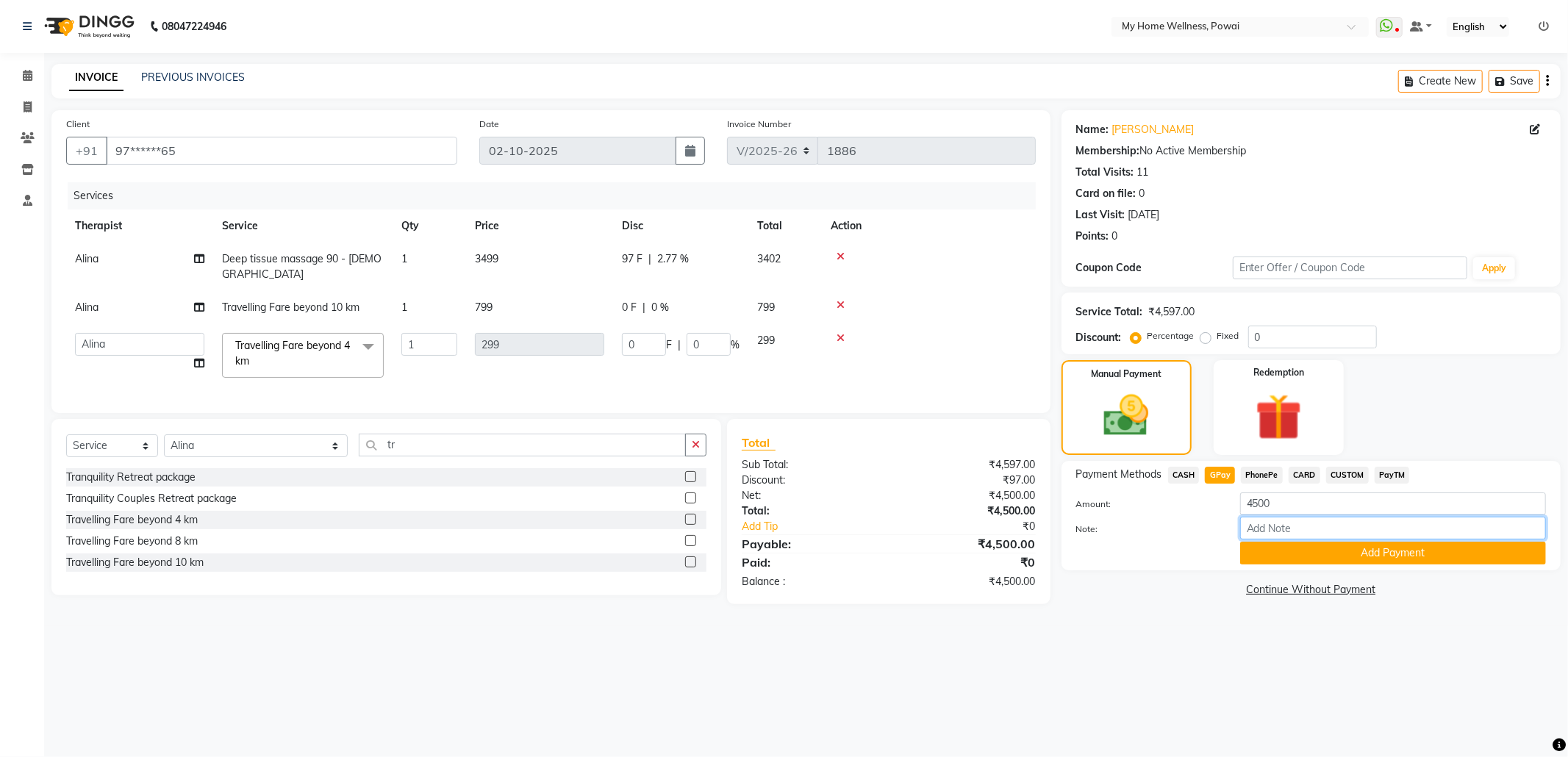
click at [1303, 532] on input "Note:" at bounding box center [1393, 528] width 306 height 23
type input "krishna mam account"
click at [1354, 548] on button "Add Payment" at bounding box center [1393, 553] width 306 height 23
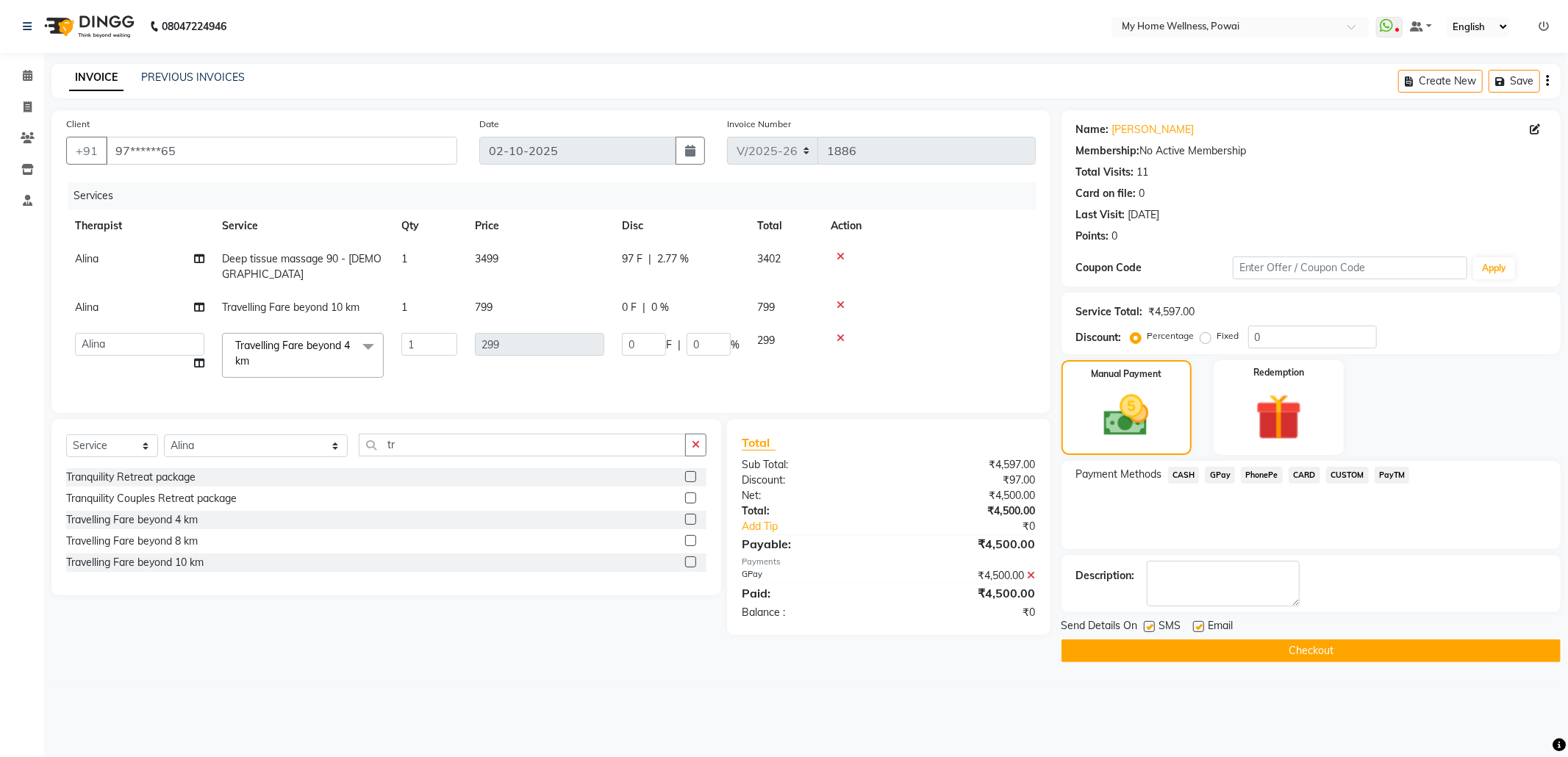
click at [1274, 654] on button "Checkout" at bounding box center [1311, 651] width 499 height 23
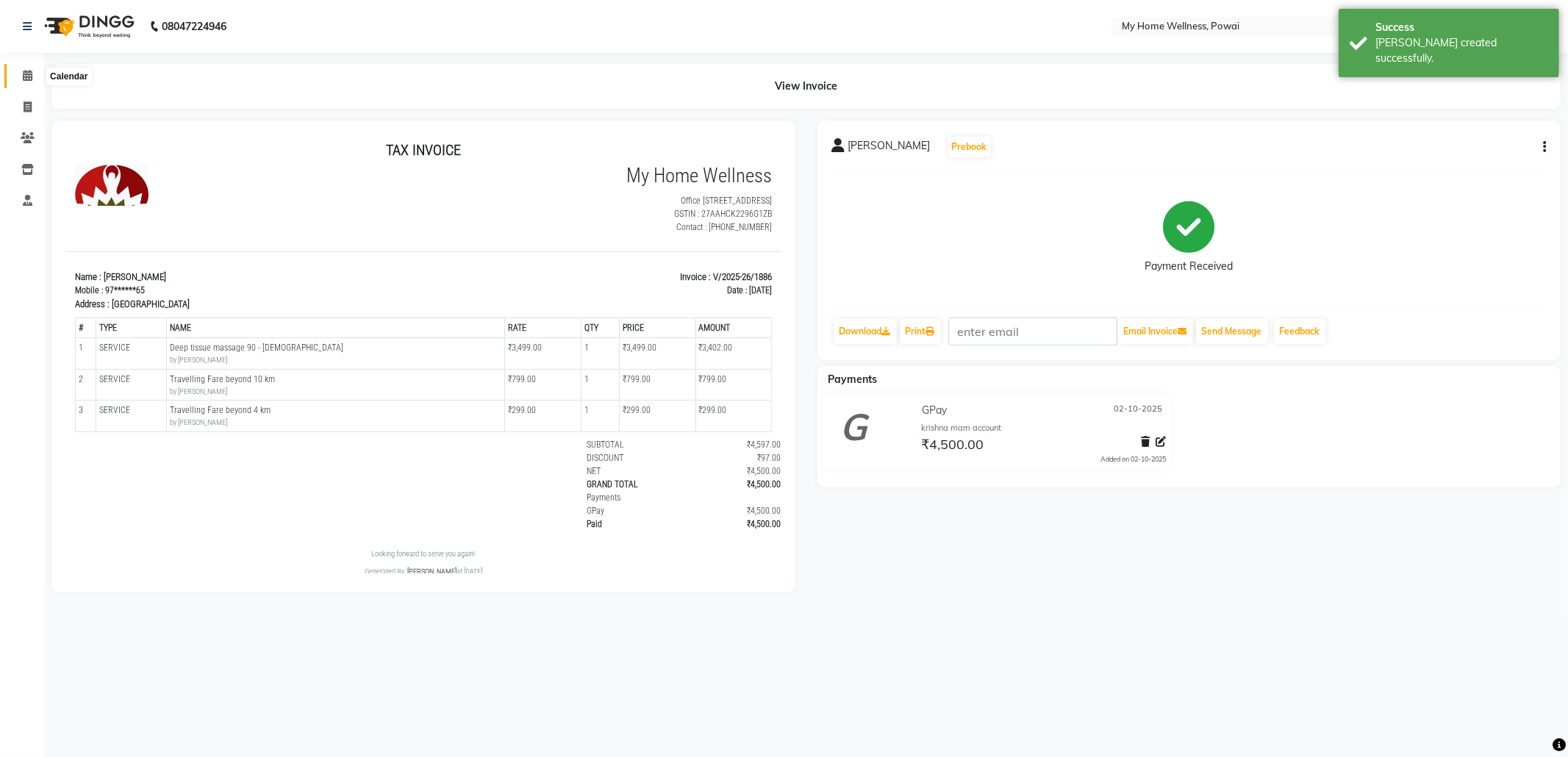
click at [30, 70] on icon at bounding box center [28, 74] width 10 height 11
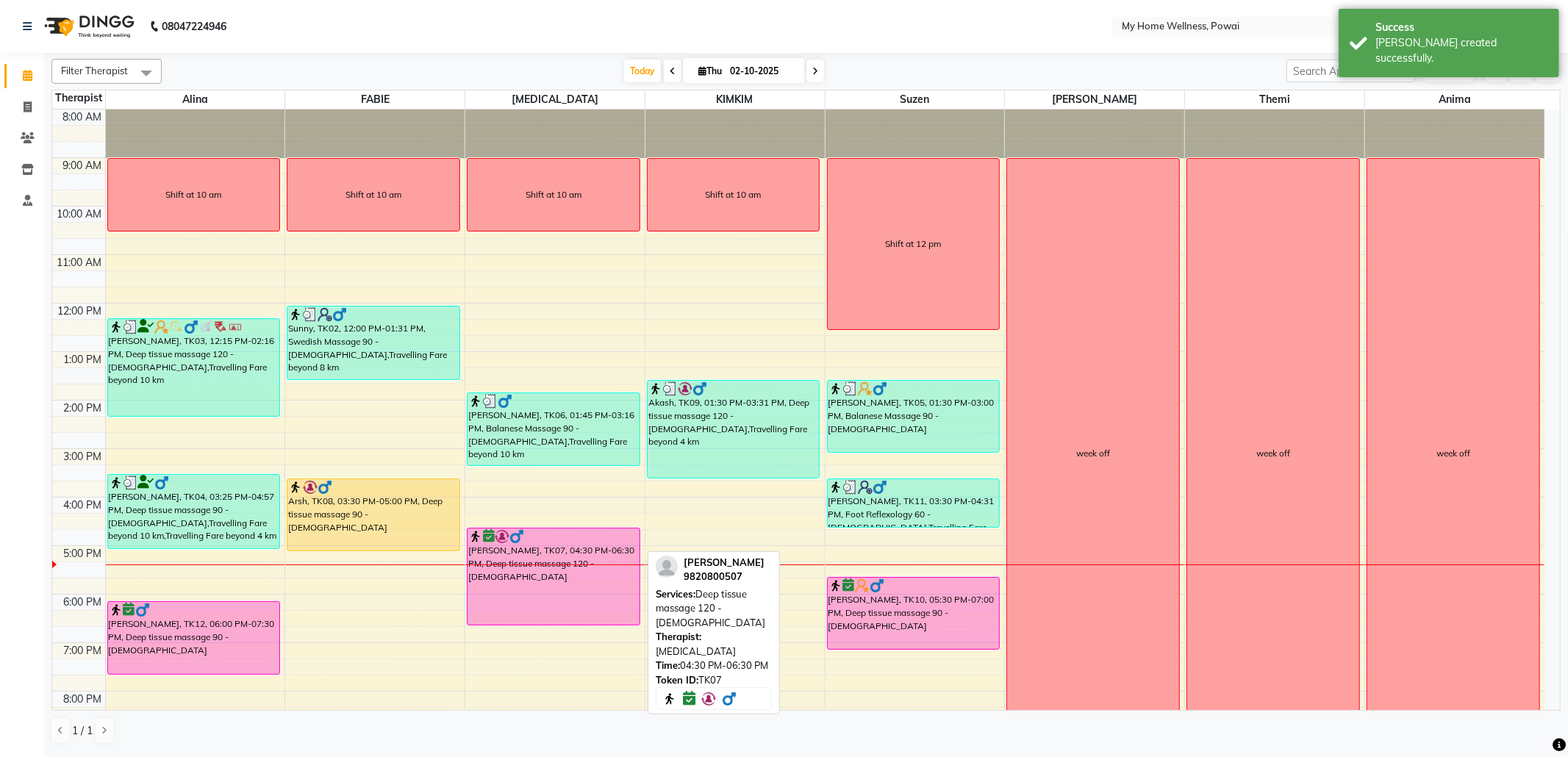
click at [556, 610] on div "[PERSON_NAME], TK07, 04:30 PM-06:30 PM, Deep tissue massage 120 - [DEMOGRAPHIC_…" at bounding box center [553, 577] width 172 height 96
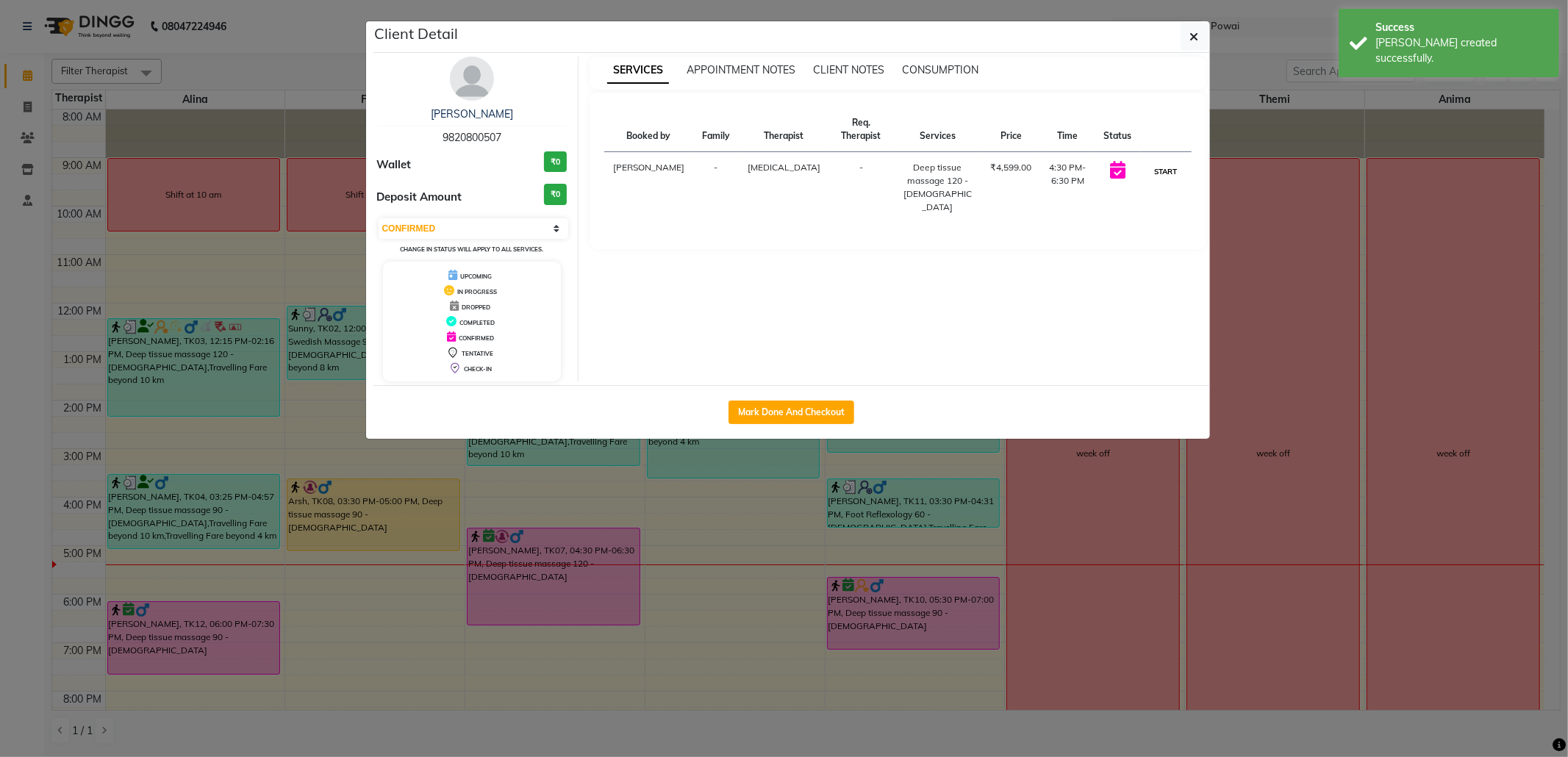
click at [1159, 169] on button "START" at bounding box center [1165, 171] width 30 height 18
select select "1"
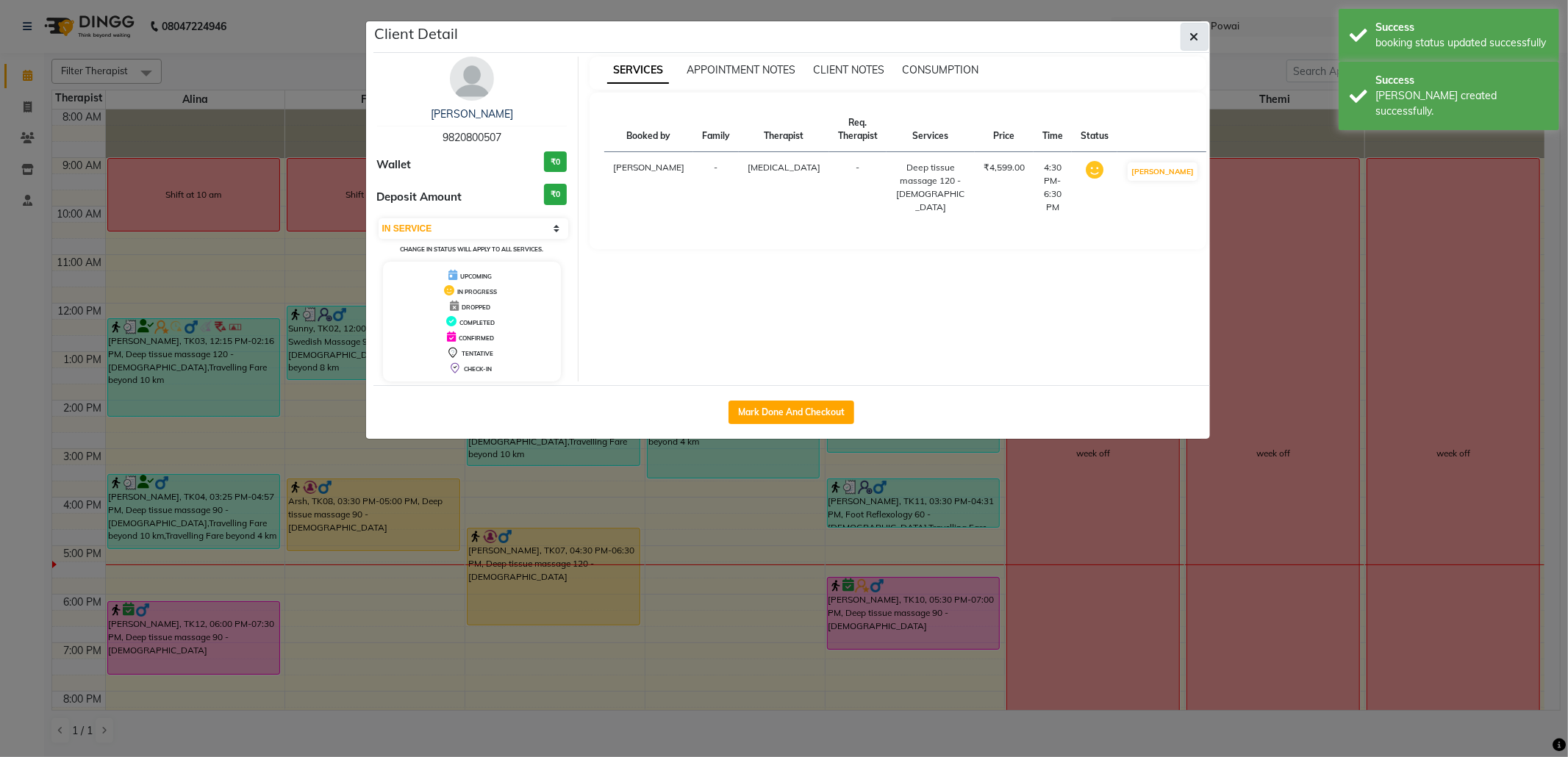
click at [1191, 31] on icon "button" at bounding box center [1195, 37] width 9 height 11
